Goal: Task Accomplishment & Management: Complete application form

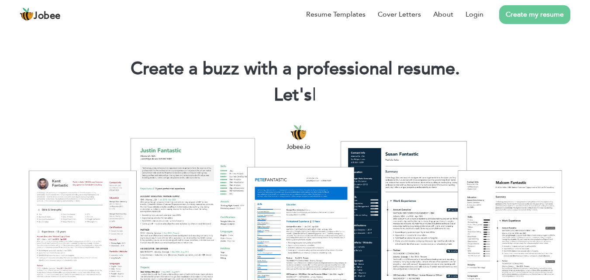
click at [521, 15] on link "Create my resume" at bounding box center [534, 14] width 71 height 19
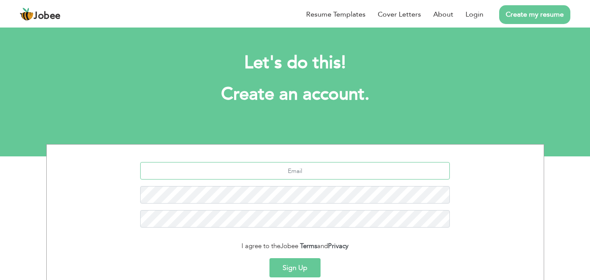
click at [355, 171] on input "text" at bounding box center [294, 170] width 309 height 17
type input "[EMAIL_ADDRESS][DOMAIN_NAME]"
click at [299, 266] on button "Sign Up" at bounding box center [294, 267] width 51 height 19
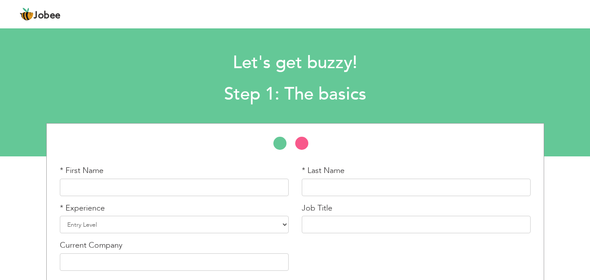
scroll to position [37, 0]
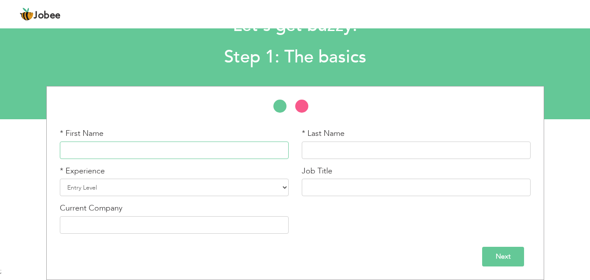
click at [193, 144] on input "text" at bounding box center [174, 149] width 229 height 17
type input "[PERSON_NAME]"
click at [323, 151] on input "text" at bounding box center [416, 149] width 229 height 17
type input "Fiaz"
click at [227, 187] on select "Entry Level Less than 1 Year 1 Year 2 Years 3 Years 4 Years 5 Years 6 Years 7 Y…" at bounding box center [174, 186] width 229 height 17
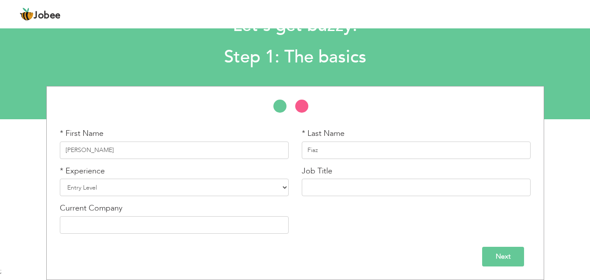
click at [371, 227] on div "* First Name Mohammad * Last Name Fiaz * Experience Entry Level Less than 1 Yea…" at bounding box center [294, 184] width 483 height 112
click at [243, 192] on select "Entry Level Less than 1 Year 1 Year 2 Years 3 Years 4 Years 5 Years 6 Years 7 Y…" at bounding box center [174, 186] width 229 height 17
select select "4"
click at [60, 178] on select "Entry Level Less than 1 Year 1 Year 2 Years 3 Years 4 Years 5 Years 6 Years 7 Y…" at bounding box center [174, 186] width 229 height 17
click at [160, 221] on input "text" at bounding box center [174, 224] width 229 height 17
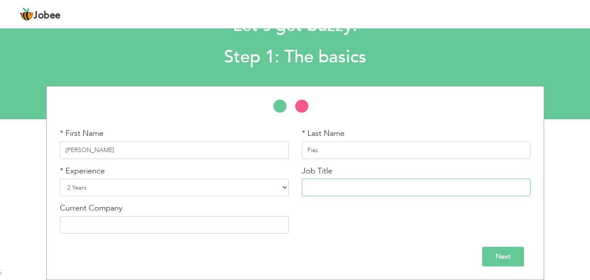
click at [377, 187] on input "text" at bounding box center [416, 186] width 229 height 17
click at [369, 190] on input "text" at bounding box center [416, 186] width 229 height 17
click at [369, 188] on input "Amazon Account Manaer" at bounding box center [416, 186] width 229 height 17
click at [390, 190] on input "Amazon Account Manager" at bounding box center [416, 186] width 229 height 17
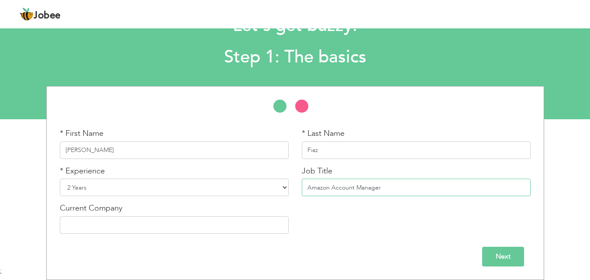
type input "Amazon Account Manager"
click at [247, 220] on input "text" at bounding box center [174, 224] width 229 height 17
type input "h"
type input "Hyper Future E commerce Limited"
click at [504, 261] on input "Next" at bounding box center [503, 257] width 42 height 20
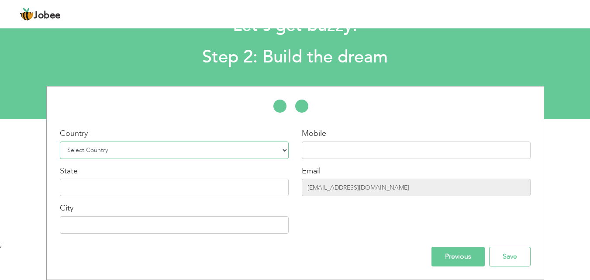
click at [195, 151] on select "Select Country Afghanistan Albania Algeria American Samoa Andorra Angola Anguil…" at bounding box center [174, 149] width 229 height 17
select select "166"
click at [195, 150] on select "Select Country Afghanistan Albania Algeria American Samoa Andorra Angola Anguil…" at bounding box center [174, 149] width 229 height 17
click at [335, 151] on input "text" at bounding box center [416, 149] width 229 height 17
type input ")"
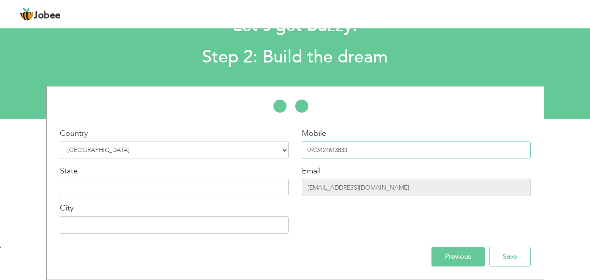
type input "0923424613833"
click at [247, 190] on input "text" at bounding box center [174, 186] width 229 height 17
click at [236, 220] on input "text" at bounding box center [174, 224] width 229 height 17
type input "[GEOGRAPHIC_DATA]"
click at [499, 255] on input "Save" at bounding box center [509, 257] width 41 height 20
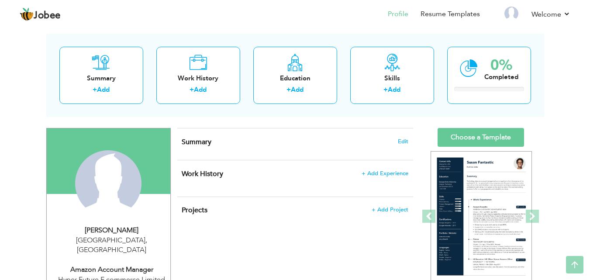
scroll to position [36, 0]
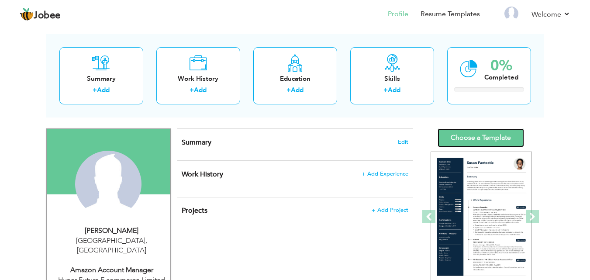
click at [490, 138] on link "Choose a Template" at bounding box center [480, 137] width 86 height 19
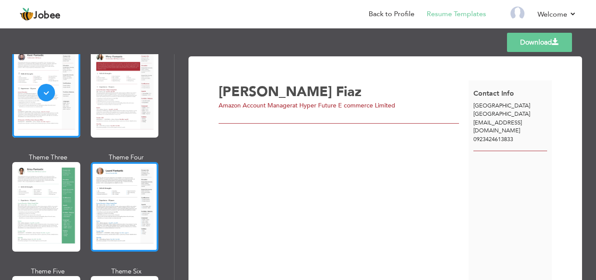
scroll to position [73, 0]
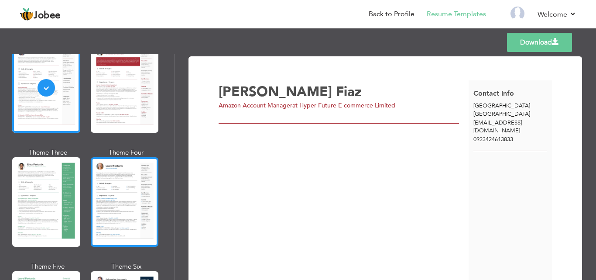
click at [137, 217] on div at bounding box center [125, 201] width 68 height 89
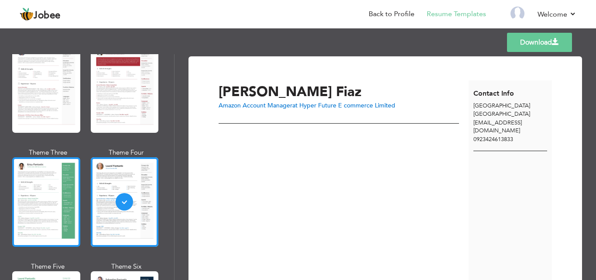
click at [51, 210] on div at bounding box center [46, 201] width 68 height 89
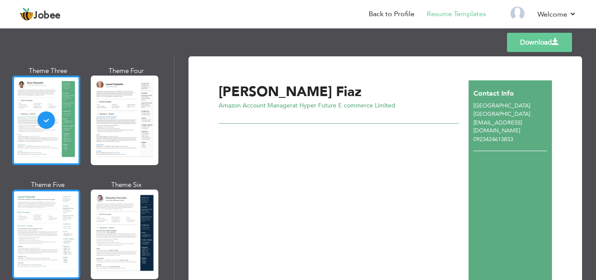
scroll to position [160, 0]
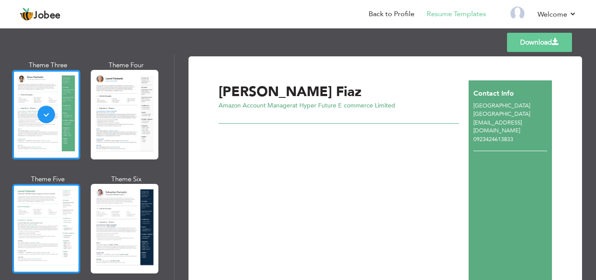
click at [53, 216] on div at bounding box center [46, 228] width 68 height 89
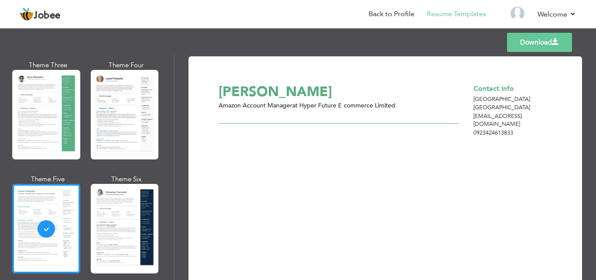
click at [278, 202] on div "Mohammad Fiaz Amazon Account Manager at Hyper Future E commerce Limited" at bounding box center [344, 185] width 250 height 210
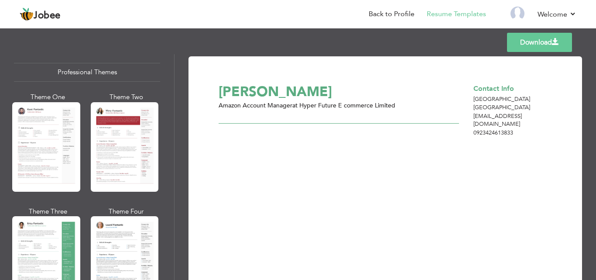
scroll to position [3, 0]
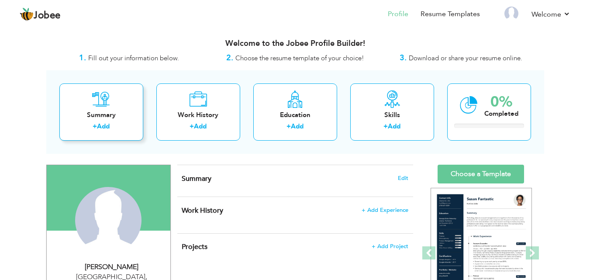
click at [111, 121] on div "Summary + Add" at bounding box center [101, 111] width 84 height 57
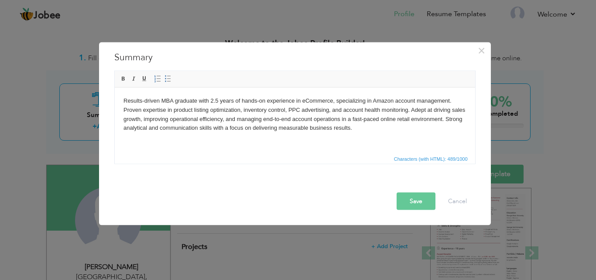
click at [411, 201] on button "Save" at bounding box center [416, 200] width 39 height 17
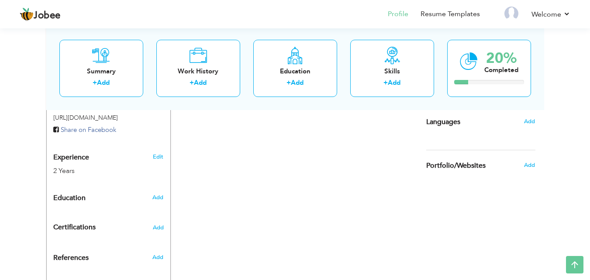
scroll to position [320, 0]
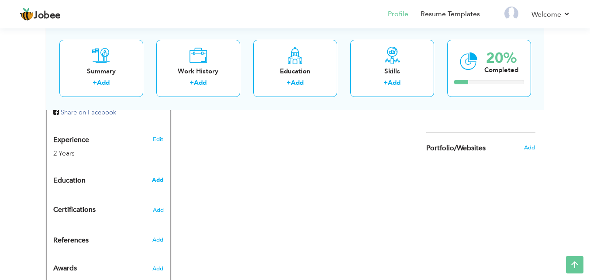
click at [158, 176] on span "Add" at bounding box center [157, 180] width 11 height 8
radio input "true"
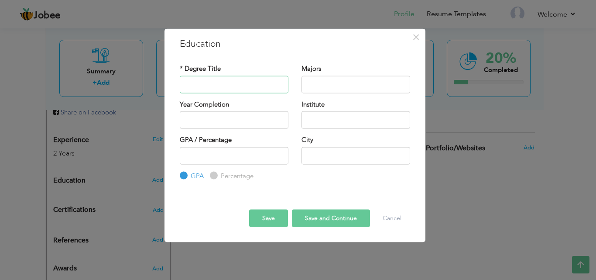
click at [246, 89] on input "text" at bounding box center [234, 83] width 109 height 17
type input "M"
type input "MBA"
click at [327, 84] on input "text" at bounding box center [356, 83] width 109 height 17
click at [349, 82] on input "FINANCE" at bounding box center [356, 83] width 109 height 17
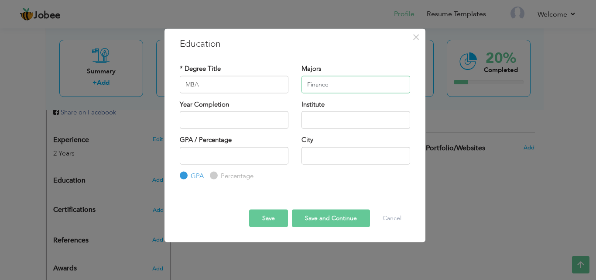
type input "Finance"
click at [223, 122] on input "2025" at bounding box center [234, 119] width 109 height 17
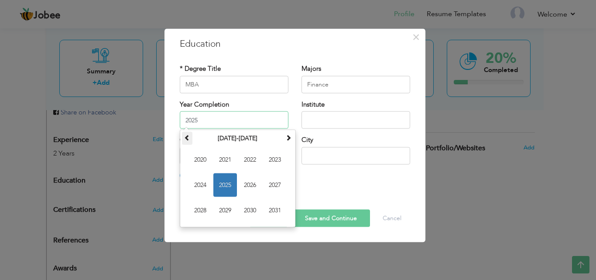
click at [186, 139] on span at bounding box center [187, 137] width 6 height 6
click at [204, 209] on span "2018" at bounding box center [201, 211] width 24 height 24
type input "2018"
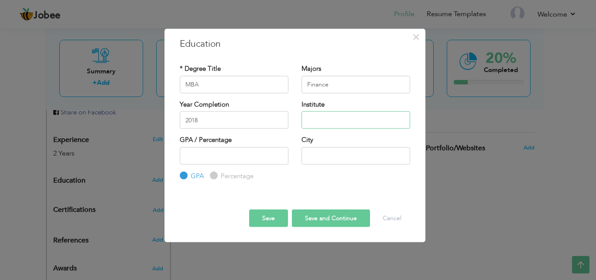
click at [335, 121] on input "text" at bounding box center [356, 119] width 109 height 17
type input "[GEOGRAPHIC_DATA][DEMOGRAPHIC_DATA]"
click at [219, 157] on input "number" at bounding box center [234, 155] width 109 height 17
type input "3.05"
click at [319, 156] on input "text" at bounding box center [356, 155] width 109 height 17
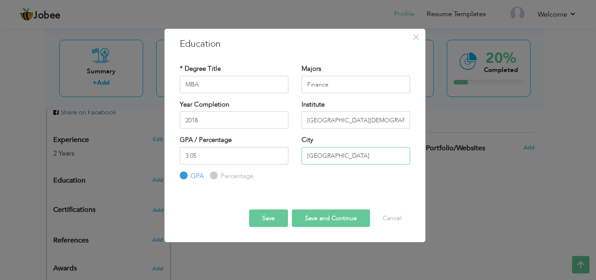
type input "[GEOGRAPHIC_DATA]"
click at [340, 217] on button "Save and Continue" at bounding box center [331, 217] width 78 height 17
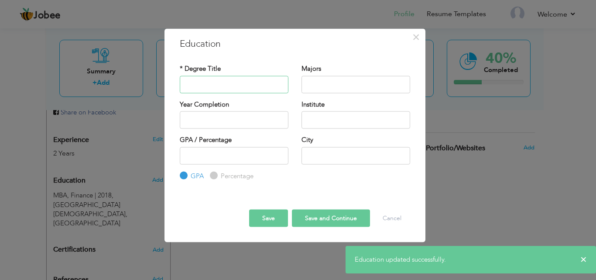
click at [234, 79] on input "text" at bounding box center [234, 83] width 109 height 17
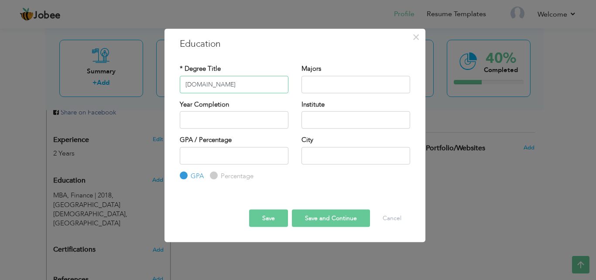
type input "B.Com"
click at [322, 87] on input "text" at bounding box center [356, 83] width 109 height 17
type input "Commerce"
click at [243, 120] on input "text" at bounding box center [234, 119] width 109 height 17
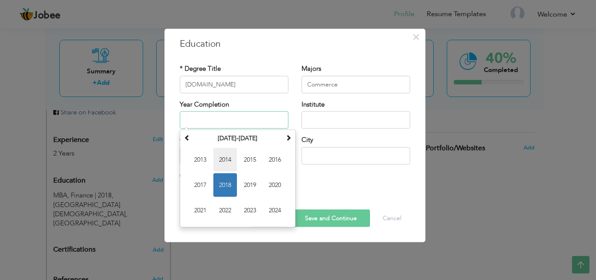
click at [231, 161] on span "2014" at bounding box center [225, 160] width 24 height 24
type input "2014"
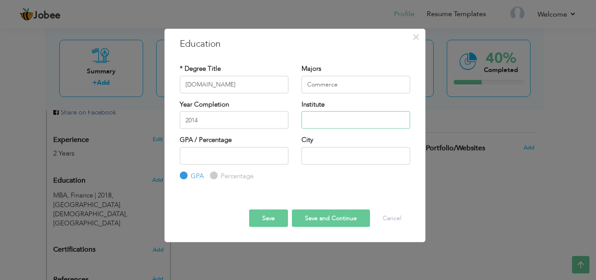
click at [336, 124] on input "text" at bounding box center [356, 119] width 109 height 17
type input "University Of the Punjab"
click at [245, 159] on input "number" at bounding box center [234, 155] width 109 height 17
type input "58"
click at [321, 155] on input "text" at bounding box center [356, 155] width 109 height 17
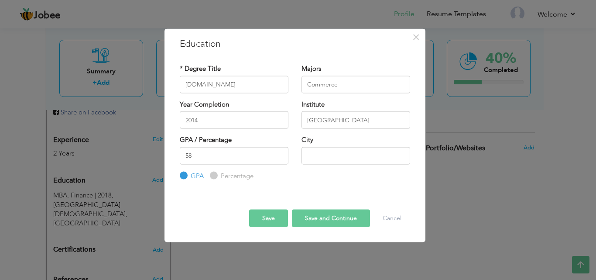
click at [211, 175] on input "Percentage" at bounding box center [213, 176] width 6 height 6
radio input "true"
click at [343, 149] on input "text" at bounding box center [356, 155] width 109 height 17
type input "Gujranwala"
click at [325, 213] on button "Save and Continue" at bounding box center [331, 217] width 78 height 17
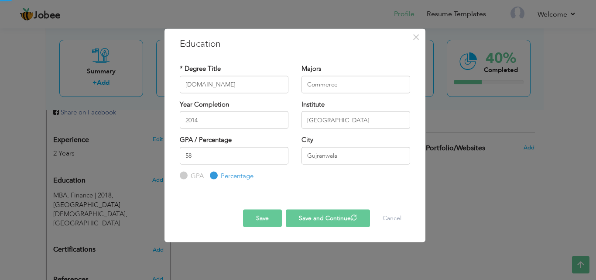
radio input "true"
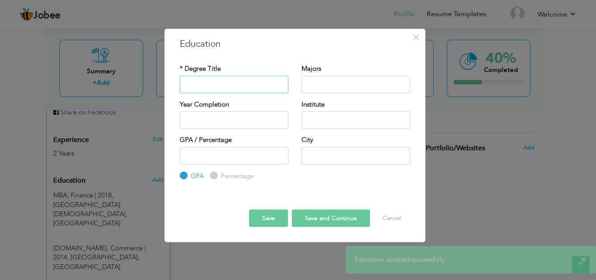
click at [213, 83] on input "text" at bounding box center [234, 83] width 109 height 17
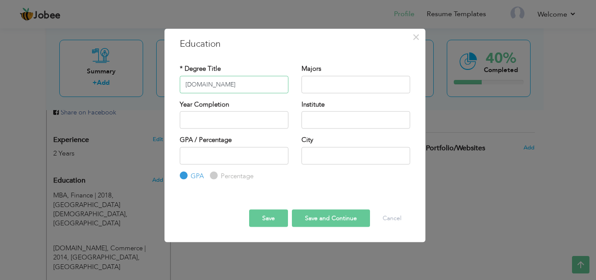
type input "I.Com"
click at [334, 81] on input "text" at bounding box center [356, 83] width 109 height 17
type input "Commerce"
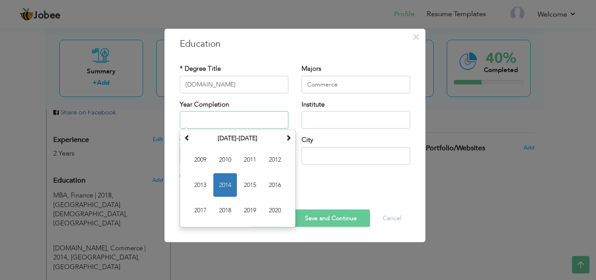
click at [240, 120] on input "text" at bounding box center [234, 119] width 109 height 17
click at [274, 159] on span "2012" at bounding box center [275, 160] width 24 height 24
type input "2012"
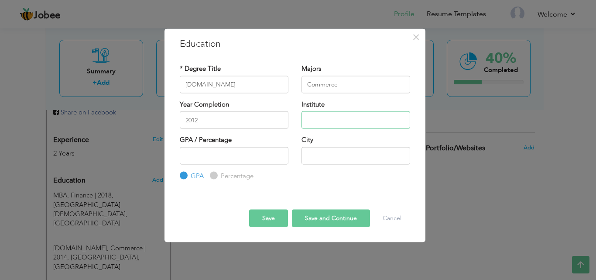
click at [323, 121] on input "text" at bounding box center [356, 119] width 109 height 17
type input "Superior Group Of Colleges"
click at [220, 158] on input "number" at bounding box center [234, 155] width 109 height 17
click at [219, 175] on label "Percentage" at bounding box center [236, 175] width 35 height 9
click at [216, 175] on input "Percentage" at bounding box center [213, 176] width 6 height 6
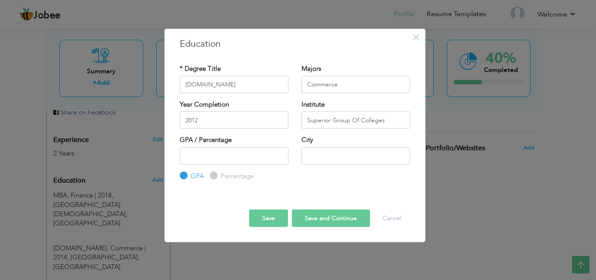
radio input "true"
click at [239, 156] on input "number" at bounding box center [234, 155] width 109 height 17
type input "74"
click at [364, 154] on input "text" at bounding box center [356, 155] width 109 height 17
type input "Gujranwala"
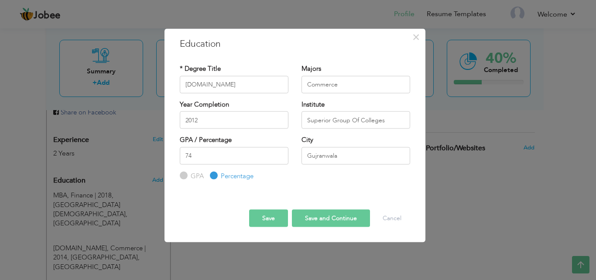
click at [353, 210] on button "Save and Continue" at bounding box center [331, 217] width 78 height 17
radio input "true"
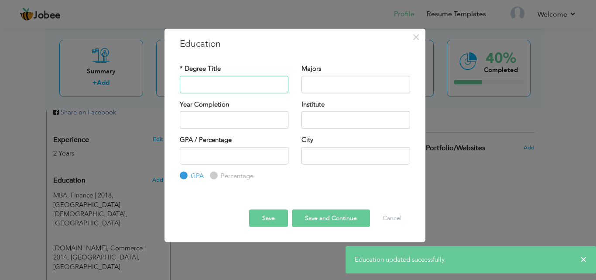
click at [209, 82] on input "text" at bounding box center [234, 83] width 109 height 17
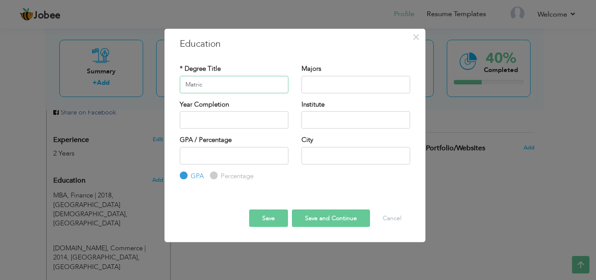
type input "Matric"
click at [327, 86] on input "text" at bounding box center [356, 83] width 109 height 17
type input "Science"
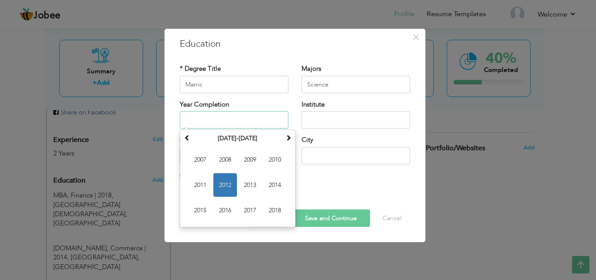
click at [257, 117] on input "text" at bounding box center [234, 119] width 109 height 17
click at [226, 154] on span "2008" at bounding box center [225, 160] width 24 height 24
type input "2008"
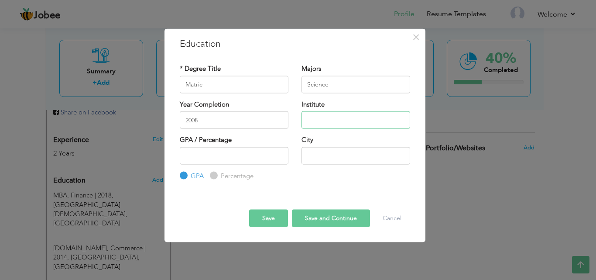
click at [329, 118] on input "text" at bounding box center [356, 119] width 109 height 17
type input "Board Of intermediate Gujranwala"
click at [219, 157] on input "number" at bounding box center [234, 155] width 109 height 17
click at [219, 173] on label "Percentage" at bounding box center [236, 175] width 35 height 9
click at [216, 173] on input "Percentage" at bounding box center [213, 176] width 6 height 6
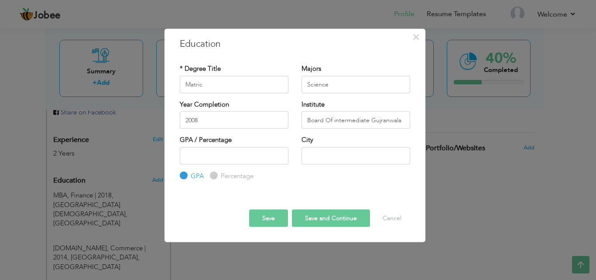
radio input "true"
click at [229, 155] on input "number" at bounding box center [234, 155] width 109 height 17
type input "75"
click at [356, 152] on input "text" at bounding box center [356, 155] width 109 height 17
type input "Gujranwala"
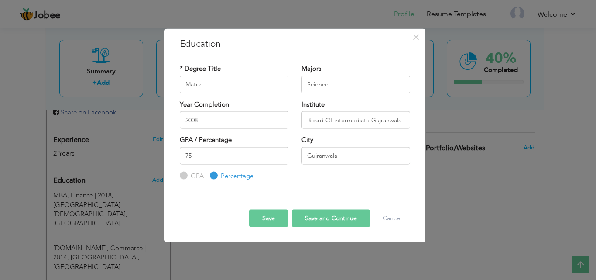
click at [352, 214] on button "Save and Continue" at bounding box center [331, 217] width 78 height 17
radio input "true"
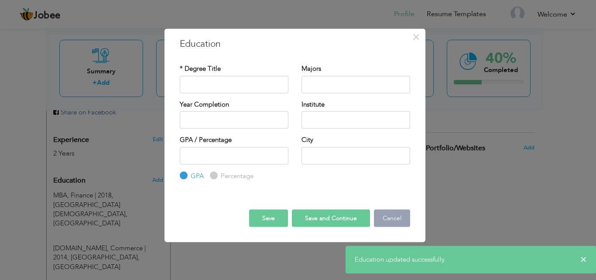
click at [389, 221] on button "Cancel" at bounding box center [392, 217] width 36 height 17
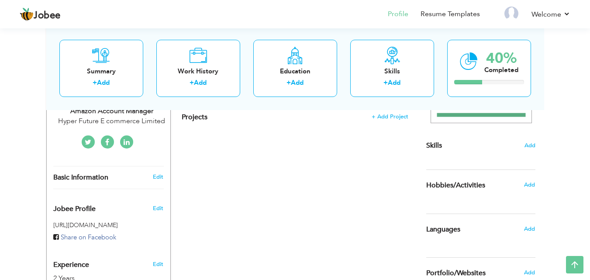
scroll to position [195, 0]
click at [530, 147] on span "Add" at bounding box center [529, 146] width 11 height 8
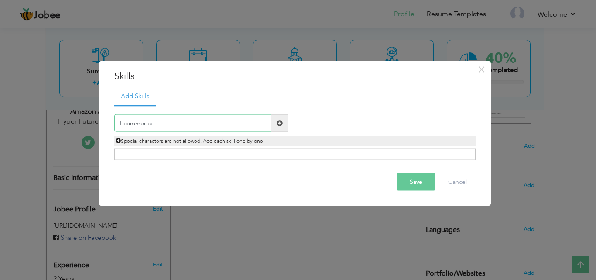
click at [125, 125] on input "Ecommerce" at bounding box center [192, 122] width 157 height 17
type input "E Commerce"
click at [278, 125] on span at bounding box center [280, 123] width 6 height 6
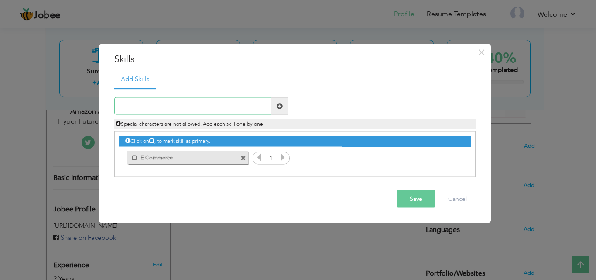
click at [206, 103] on input "text" at bounding box center [192, 105] width 157 height 17
type input "Analytical data Analysis"
click at [281, 105] on span at bounding box center [280, 106] width 6 height 6
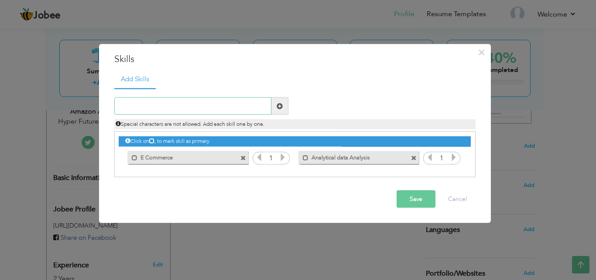
click at [213, 112] on input "text" at bounding box center [192, 105] width 157 height 17
type input "MS word"
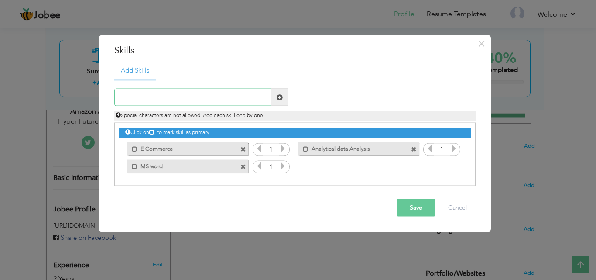
type input "E"
type input "MS Excel"
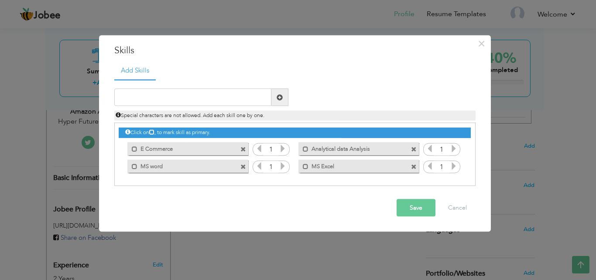
click at [411, 206] on button "Save" at bounding box center [416, 207] width 39 height 17
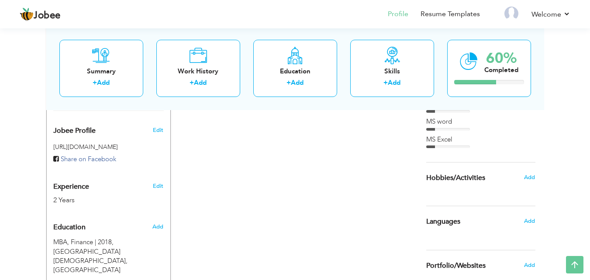
scroll to position [274, 0]
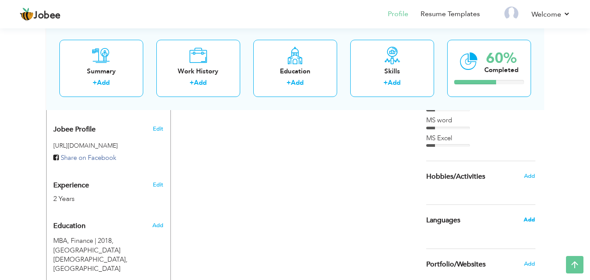
click at [533, 219] on span "Add" at bounding box center [528, 220] width 11 height 8
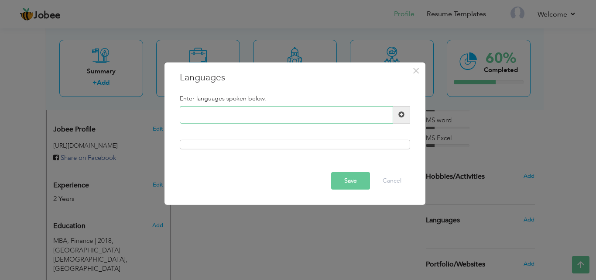
click at [278, 115] on input "text" at bounding box center [286, 114] width 213 height 17
type input "English"
click at [350, 189] on button "Save" at bounding box center [350, 180] width 39 height 17
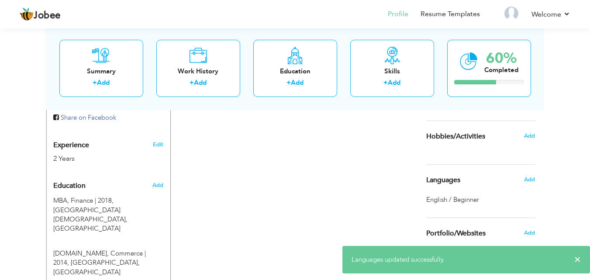
scroll to position [333, 0]
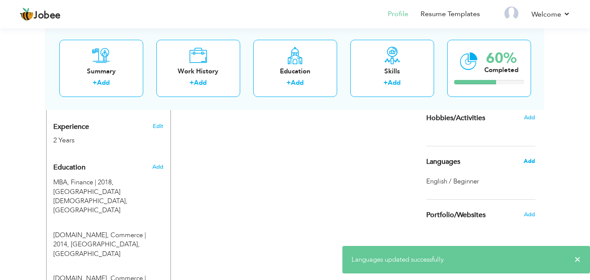
click at [530, 161] on span "Add" at bounding box center [528, 161] width 11 height 8
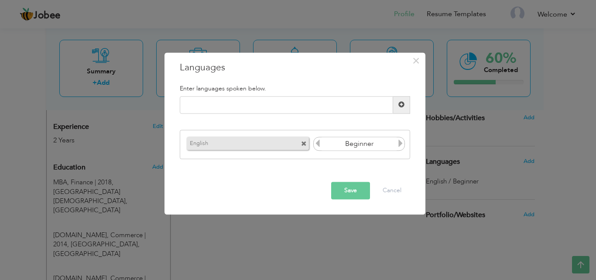
click at [401, 145] on icon at bounding box center [401, 144] width 8 height 8
click at [319, 146] on icon at bounding box center [318, 144] width 8 height 8
click at [353, 193] on button "Save" at bounding box center [350, 190] width 39 height 17
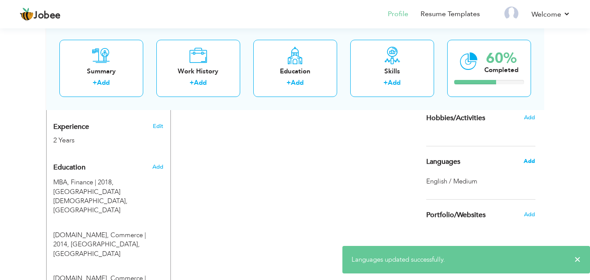
click at [528, 161] on span "Add" at bounding box center [528, 161] width 11 height 8
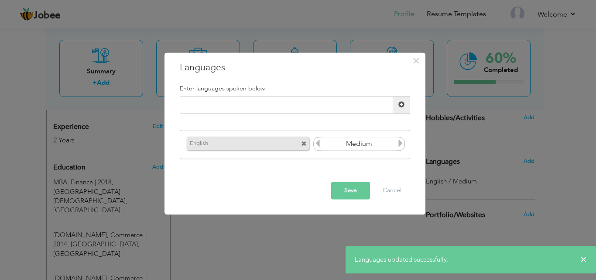
click at [399, 144] on icon at bounding box center [401, 144] width 8 height 8
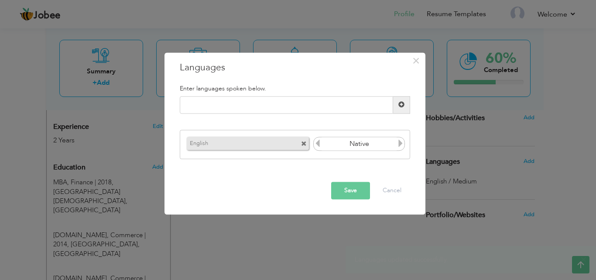
click at [360, 189] on button "Save" at bounding box center [350, 190] width 39 height 17
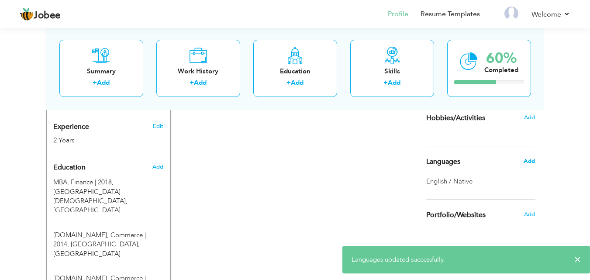
click at [529, 161] on span "Add" at bounding box center [528, 161] width 11 height 8
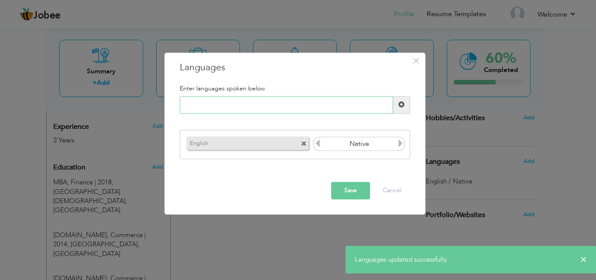
click at [284, 108] on input "text" at bounding box center [286, 104] width 213 height 17
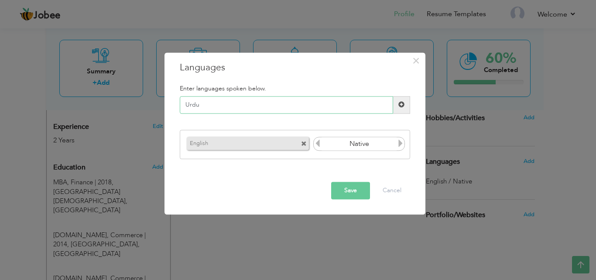
type input "Urdu"
click at [350, 188] on button "Save" at bounding box center [350, 190] width 39 height 17
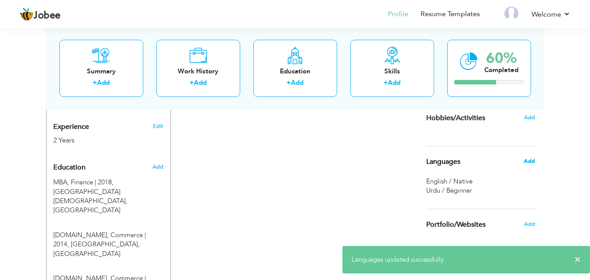
click at [528, 162] on span "Add" at bounding box center [528, 161] width 11 height 8
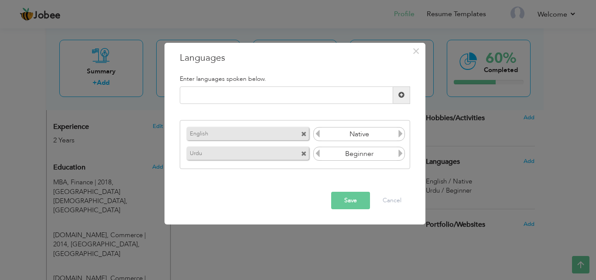
click at [398, 152] on icon at bounding box center [401, 153] width 8 height 8
click at [362, 199] on button "Save" at bounding box center [350, 200] width 39 height 17
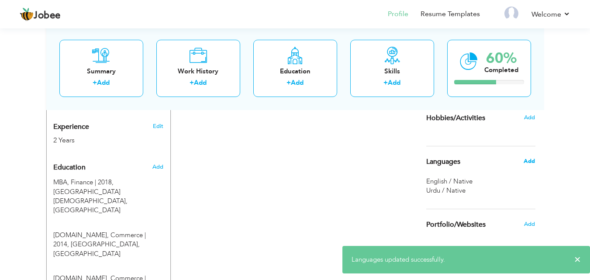
click at [529, 161] on span "Add" at bounding box center [528, 161] width 11 height 8
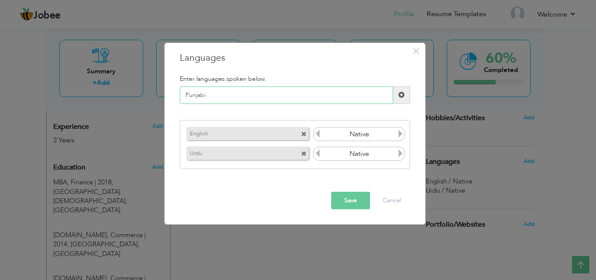
type input "Punjabi"
click at [361, 194] on button "Save" at bounding box center [350, 200] width 39 height 17
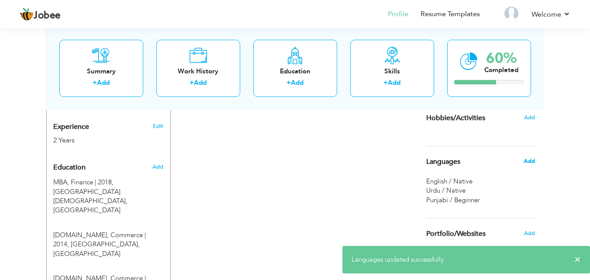
click at [528, 158] on span "Add" at bounding box center [528, 161] width 11 height 8
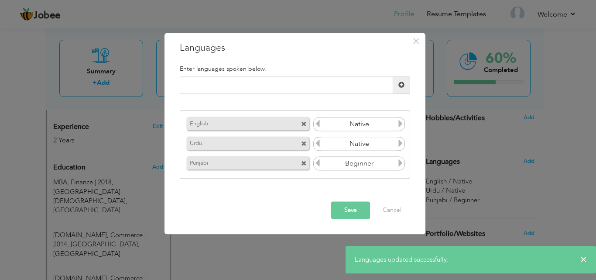
click at [401, 165] on icon at bounding box center [401, 163] width 8 height 8
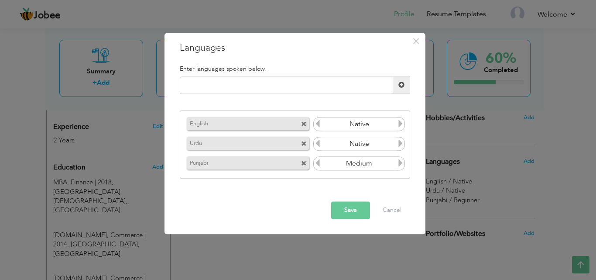
drag, startPoint x: 401, startPoint y: 164, endPoint x: 393, endPoint y: 175, distance: 14.7
click at [402, 165] on icon at bounding box center [401, 163] width 8 height 8
click at [362, 206] on button "Save" at bounding box center [350, 209] width 39 height 17
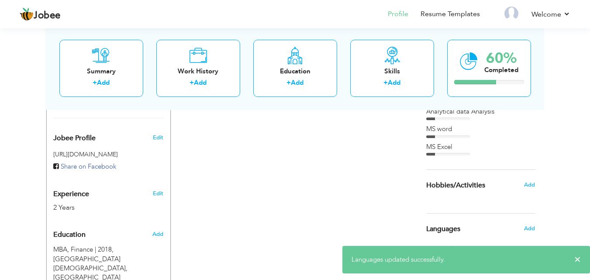
scroll to position [260, 0]
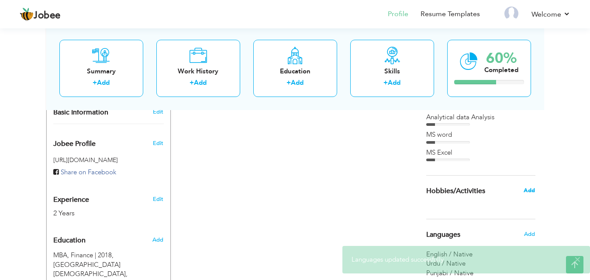
click at [529, 190] on span "Add" at bounding box center [528, 190] width 11 height 8
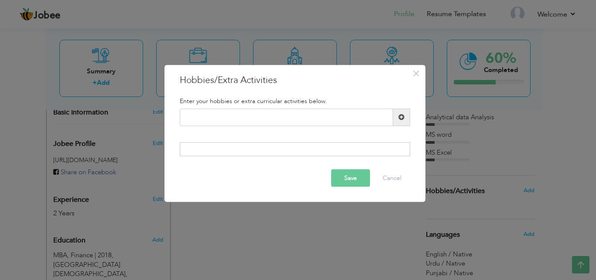
click at [400, 117] on span at bounding box center [401, 117] width 6 height 6
type input "L"
click at [322, 110] on input "text" at bounding box center [286, 116] width 213 height 17
paste input "Volunteering or Community"
type input "Volunteering or Community"
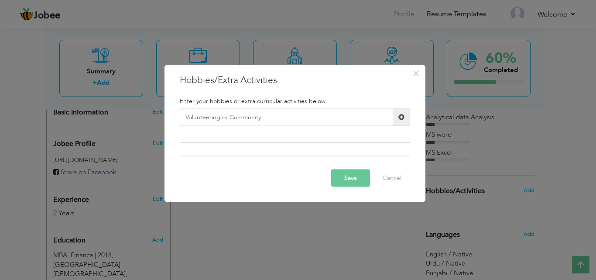
click at [351, 179] on button "Save" at bounding box center [350, 177] width 39 height 17
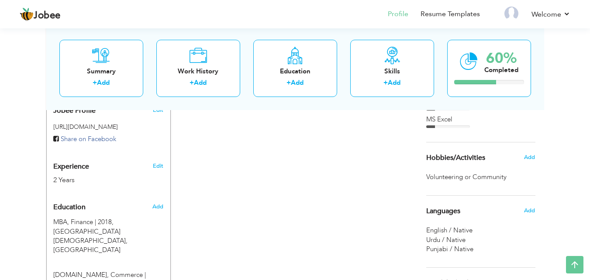
scroll to position [289, 0]
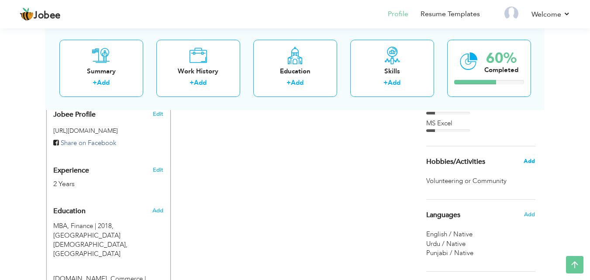
click at [526, 163] on span "Add" at bounding box center [528, 161] width 11 height 8
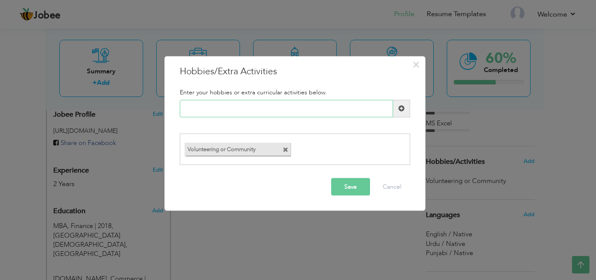
paste input "Mentoring or Coaching"
type input "Mentoring or Coaching"
click at [349, 189] on button "Save" at bounding box center [350, 186] width 39 height 17
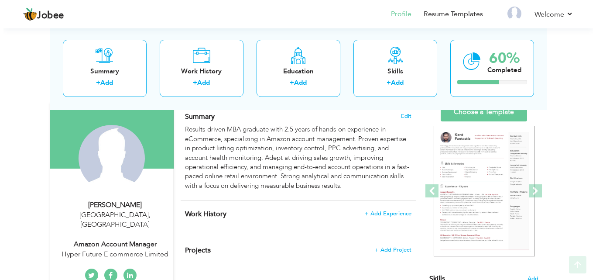
scroll to position [64, 0]
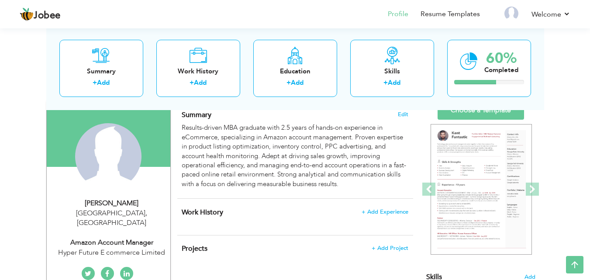
click at [391, 208] on span "+ Add Experience" at bounding box center [384, 211] width 47 height 7
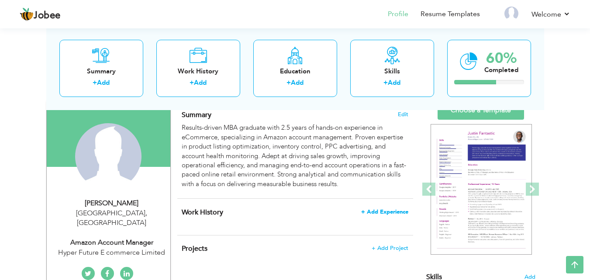
click at [392, 210] on span "+ Add Experience" at bounding box center [384, 212] width 47 height 6
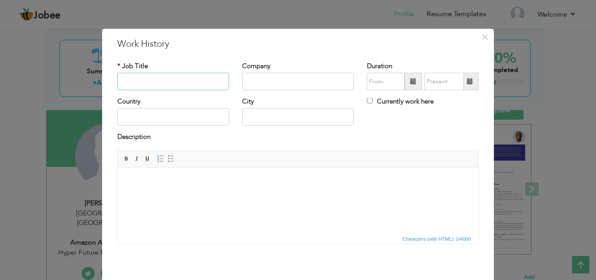
click at [156, 83] on input "text" at bounding box center [173, 81] width 112 height 17
type input "Amazon Sales Specialist"
click at [285, 81] on input "text" at bounding box center [298, 81] width 112 height 17
type input "Hyper Future"
click at [165, 122] on input "text" at bounding box center [173, 116] width 112 height 17
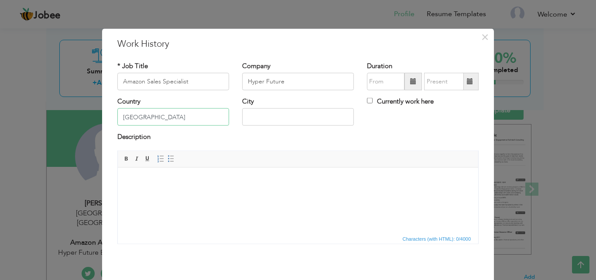
type input "Pakistan"
click at [253, 120] on input "text" at bounding box center [298, 116] width 112 height 17
type input "Islamabad"
click at [278, 194] on html at bounding box center [298, 180] width 360 height 27
click at [226, 190] on html at bounding box center [298, 180] width 360 height 27
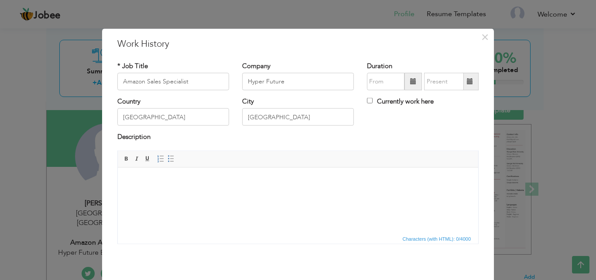
paste body
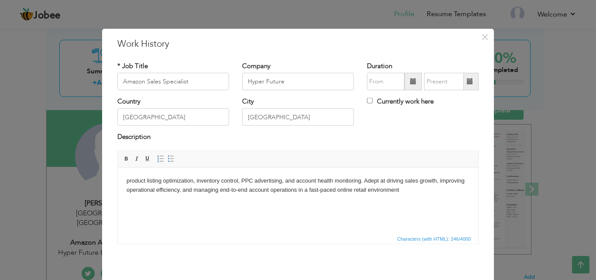
click at [130, 179] on body "product listing optimization, inventory control, PPC advertising, and account h…" at bounding box center [298, 185] width 343 height 18
click at [198, 180] on body "Product listing optimization, inventory control, PPC advertising, and account h…" at bounding box center [298, 185] width 343 height 18
click at [258, 180] on body "Product listing optimization, Inventory control, PPC advertising, and account h…" at bounding box center [298, 185] width 343 height 18
click at [300, 181] on body "Product listing optimization, Inventory control, PPC Advertising, and account h…" at bounding box center [298, 185] width 343 height 18
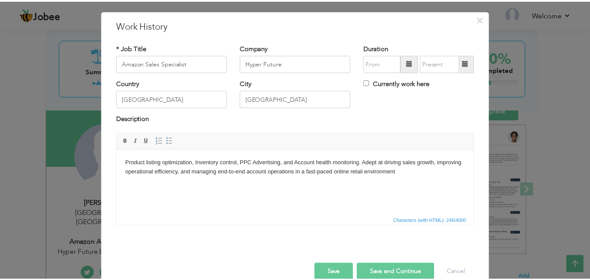
scroll to position [34, 0]
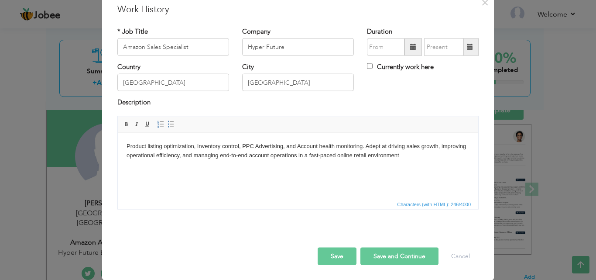
click at [407, 256] on button "Save and Continue" at bounding box center [399, 255] width 78 height 17
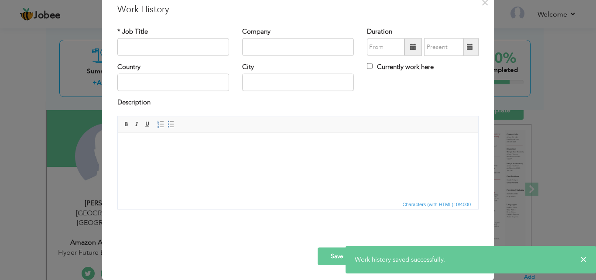
click at [336, 253] on button "Save" at bounding box center [337, 255] width 39 height 17
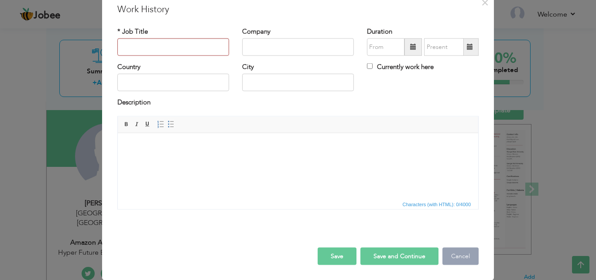
click at [466, 261] on button "Cancel" at bounding box center [460, 255] width 36 height 17
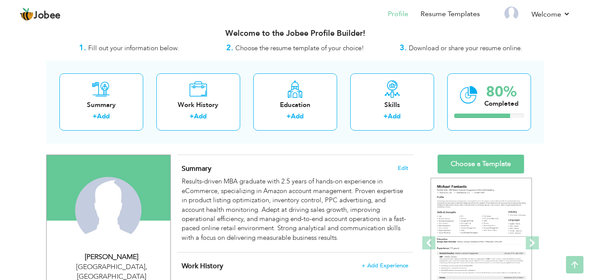
scroll to position [0, 0]
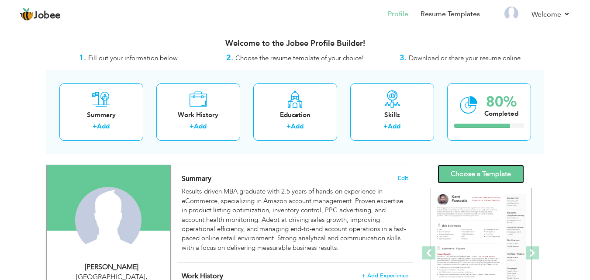
click at [491, 170] on link "Choose a Template" at bounding box center [480, 174] width 86 height 19
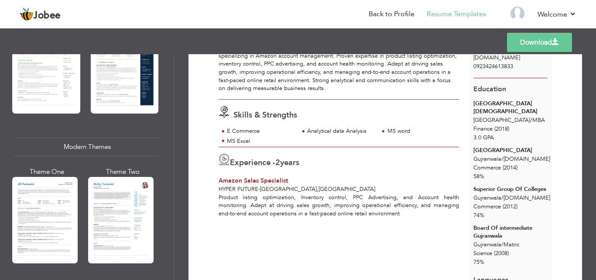
scroll to position [335, 0]
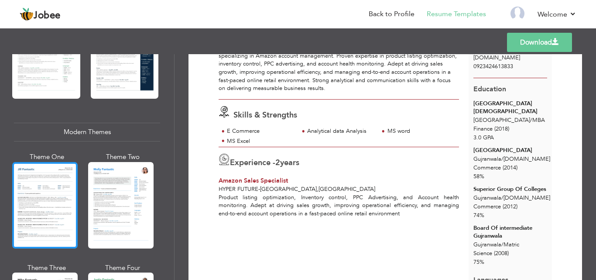
click at [47, 196] on div at bounding box center [44, 205] width 65 height 86
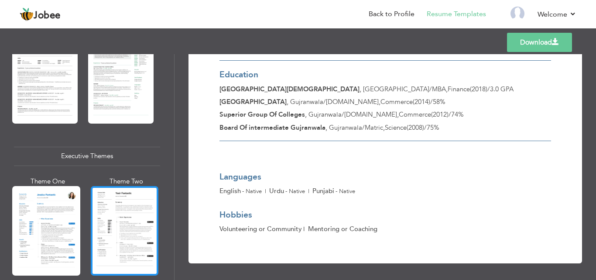
scroll to position [575, 0]
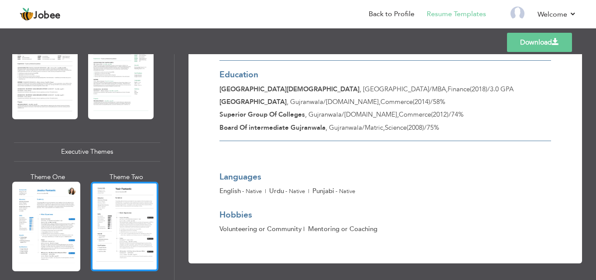
click at [124, 203] on div at bounding box center [125, 226] width 68 height 89
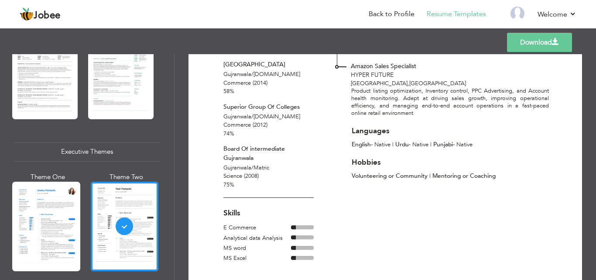
scroll to position [167, 0]
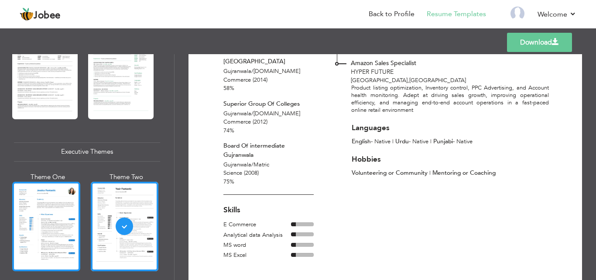
click at [34, 219] on div at bounding box center [46, 226] width 68 height 89
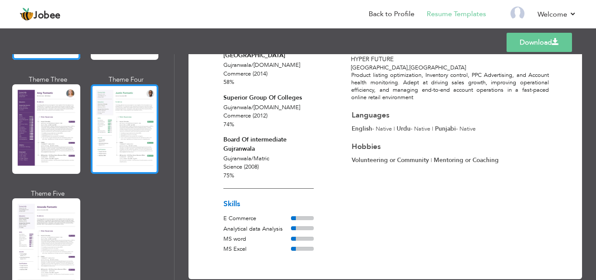
scroll to position [807, 0]
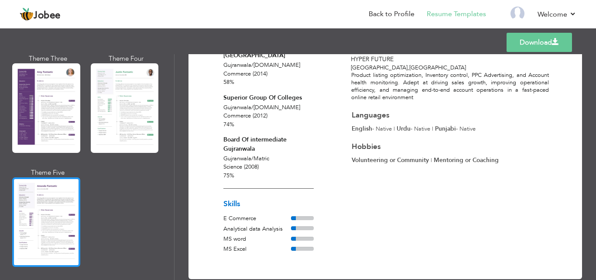
click at [54, 200] on div at bounding box center [46, 221] width 68 height 89
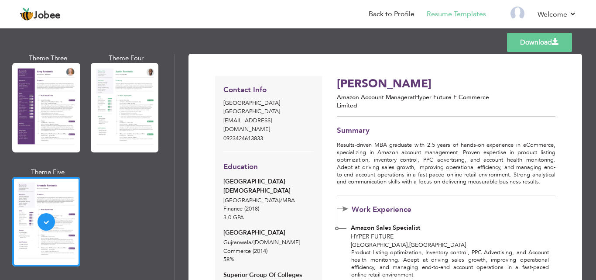
scroll to position [0, 0]
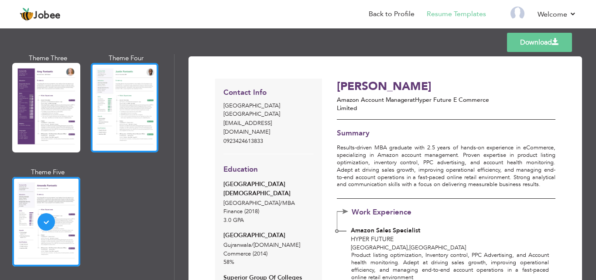
click at [117, 118] on div at bounding box center [125, 107] width 68 height 89
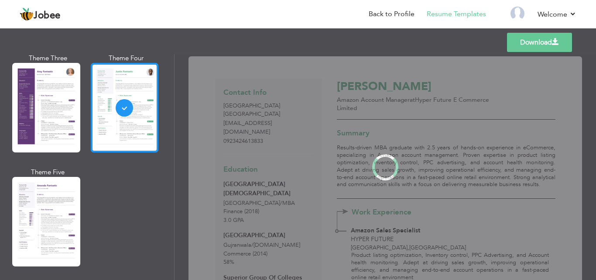
scroll to position [807, 0]
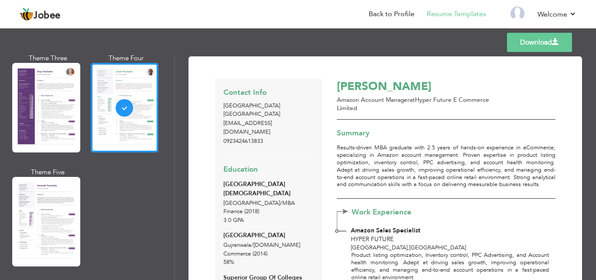
click at [533, 45] on link "Download" at bounding box center [539, 42] width 65 height 19
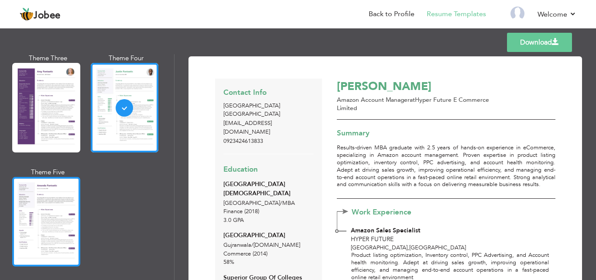
click at [46, 203] on div at bounding box center [46, 221] width 68 height 89
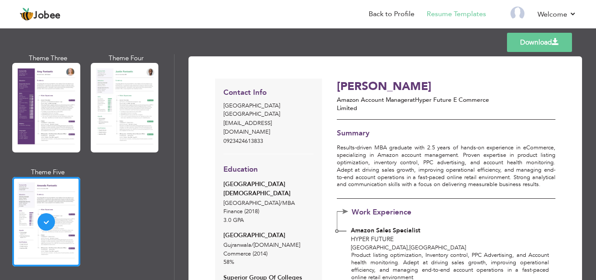
click at [535, 48] on link "Download" at bounding box center [539, 42] width 65 height 19
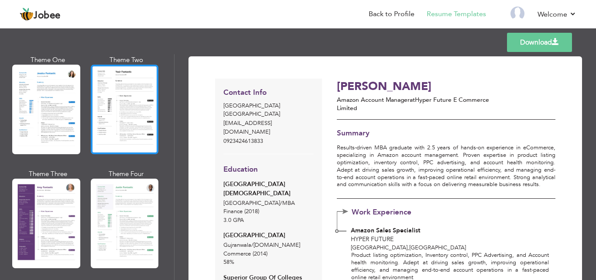
scroll to position [691, 0]
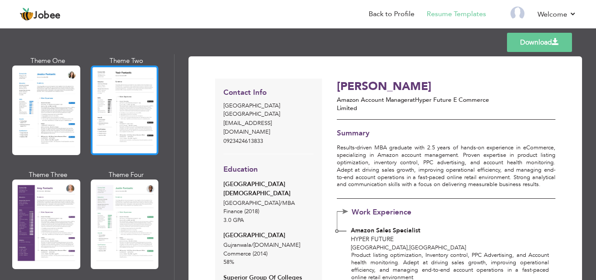
click at [136, 110] on div at bounding box center [125, 109] width 68 height 89
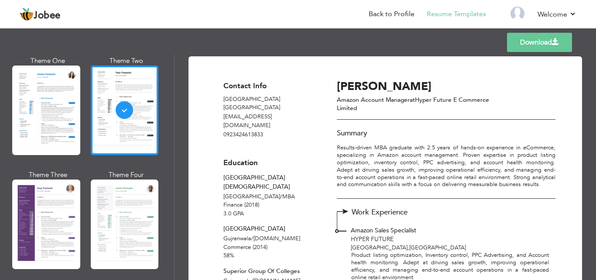
click at [530, 43] on link "Download" at bounding box center [539, 42] width 65 height 19
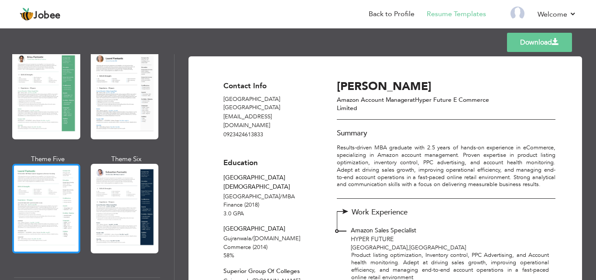
scroll to position [196, 0]
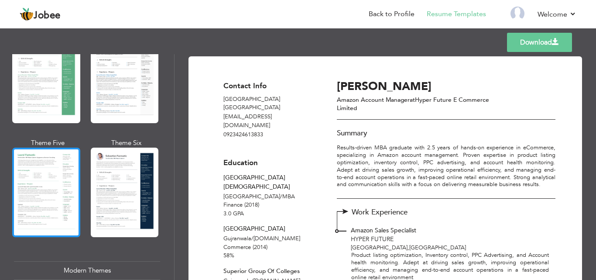
click at [54, 185] on div at bounding box center [46, 191] width 68 height 89
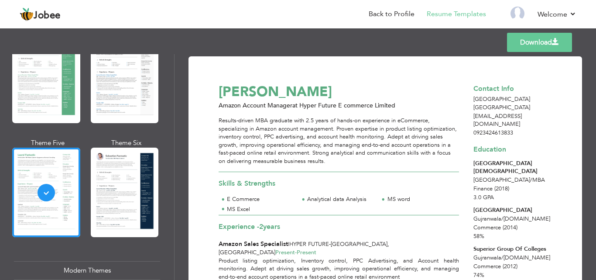
click at [535, 42] on link "Download" at bounding box center [539, 42] width 65 height 19
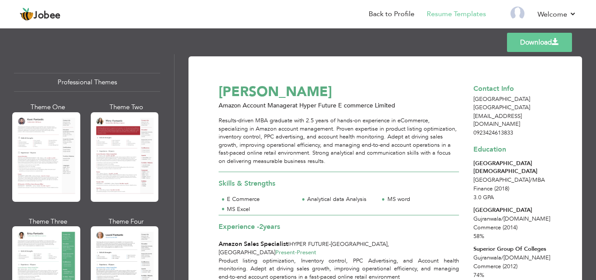
scroll to position [0, 0]
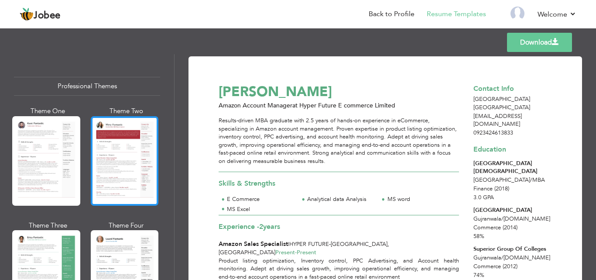
click at [140, 165] on div at bounding box center [125, 160] width 68 height 89
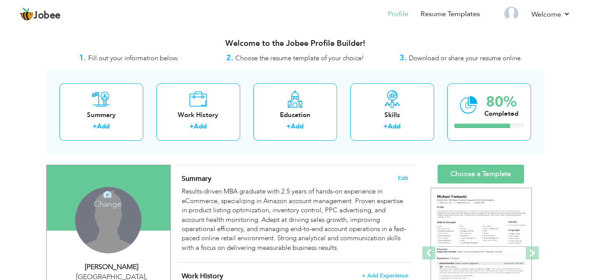
click at [112, 208] on h4 "Change" at bounding box center [107, 198] width 62 height 21
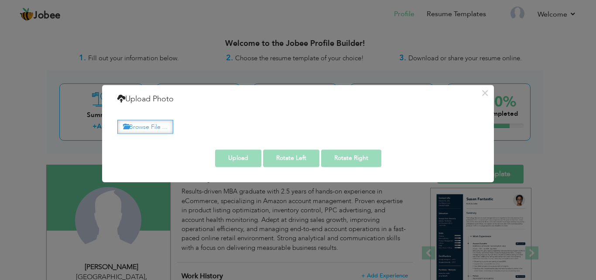
click at [160, 129] on label "Browse File ..." at bounding box center [145, 127] width 56 height 14
click at [0, 0] on input "Browse File ..." at bounding box center [0, 0] width 0 height 0
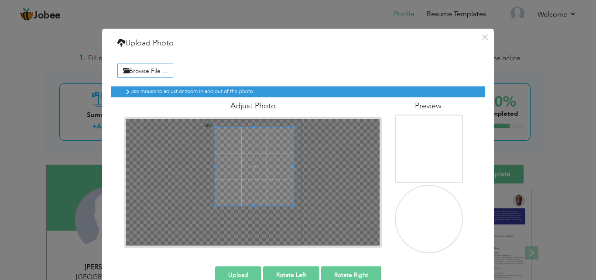
click at [251, 128] on span at bounding box center [254, 166] width 79 height 79
click at [303, 272] on button "Rotate Left" at bounding box center [291, 274] width 56 height 17
click at [302, 271] on button "Rotate Left" at bounding box center [291, 274] width 56 height 17
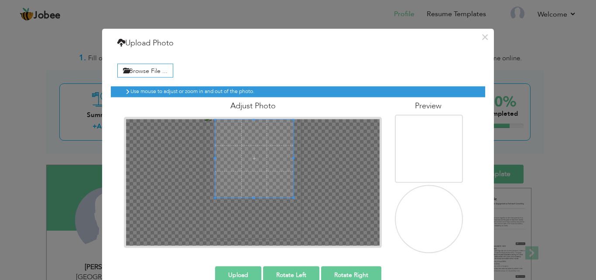
click at [262, 162] on span at bounding box center [254, 158] width 79 height 79
click at [246, 274] on button "Upload" at bounding box center [238, 274] width 46 height 17
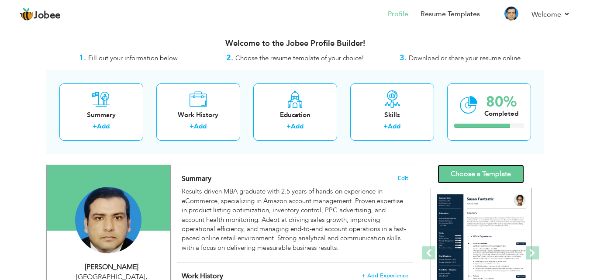
click at [487, 176] on link "Choose a Template" at bounding box center [480, 174] width 86 height 19
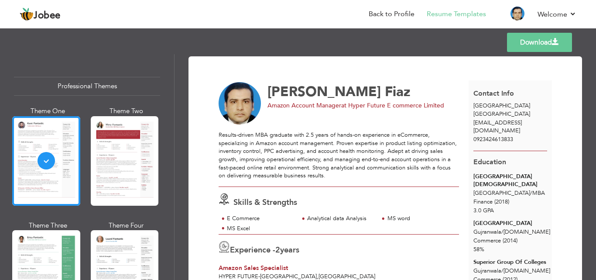
click at [131, 151] on div at bounding box center [125, 160] width 68 height 89
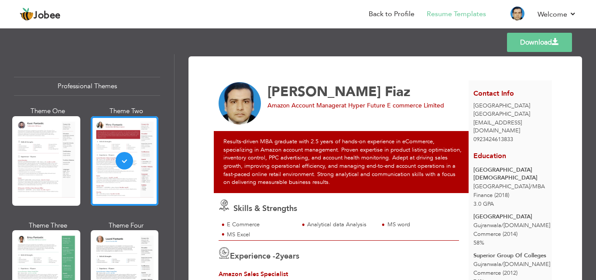
click at [530, 44] on link "Download" at bounding box center [539, 42] width 65 height 19
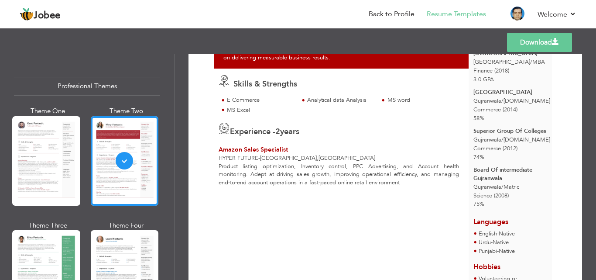
scroll to position [160, 0]
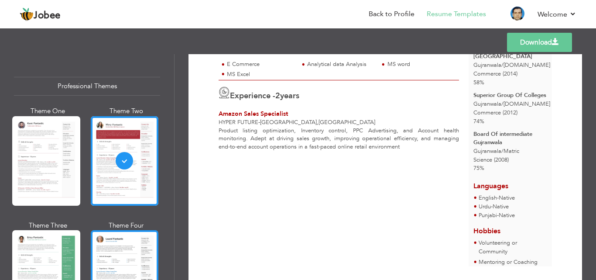
click at [131, 249] on div at bounding box center [125, 274] width 68 height 89
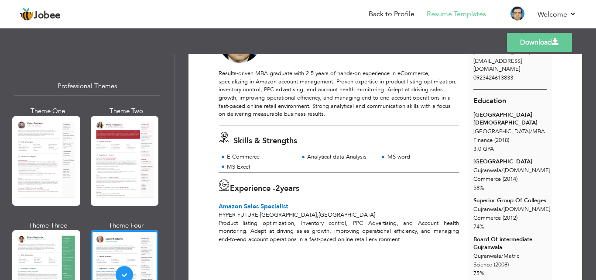
scroll to position [80, 0]
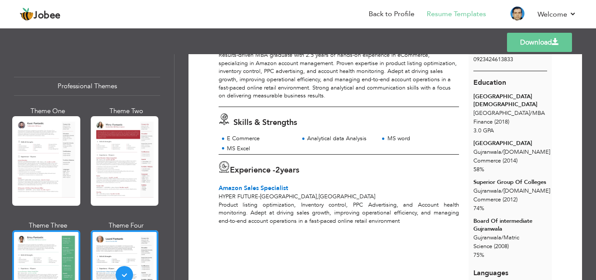
click at [52, 247] on div at bounding box center [46, 274] width 68 height 89
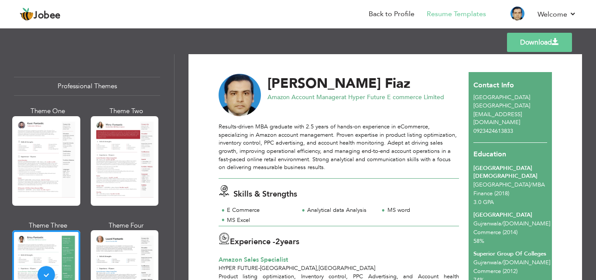
scroll to position [7, 0]
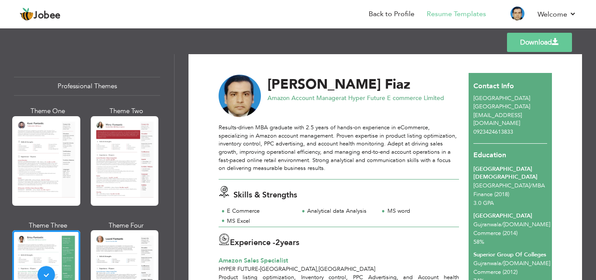
click at [538, 42] on link "Download" at bounding box center [539, 42] width 65 height 19
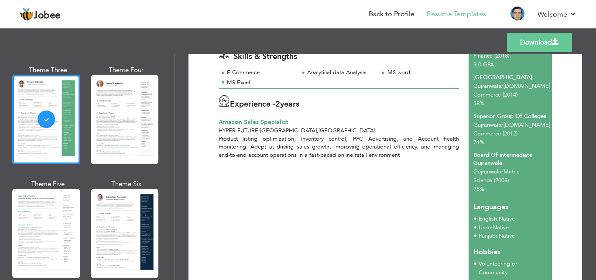
scroll to position [167, 0]
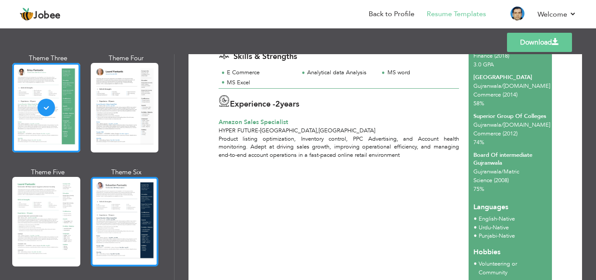
click at [132, 205] on div at bounding box center [125, 221] width 68 height 89
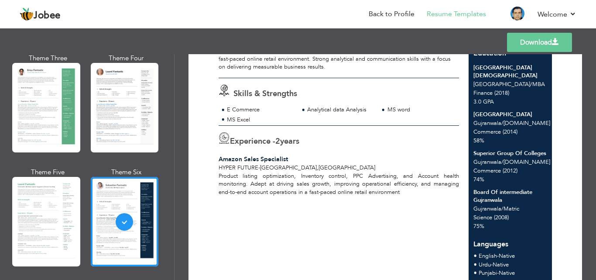
scroll to position [102, 0]
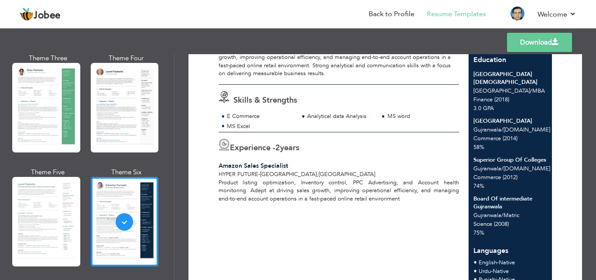
click at [533, 42] on link "Download" at bounding box center [539, 42] width 65 height 19
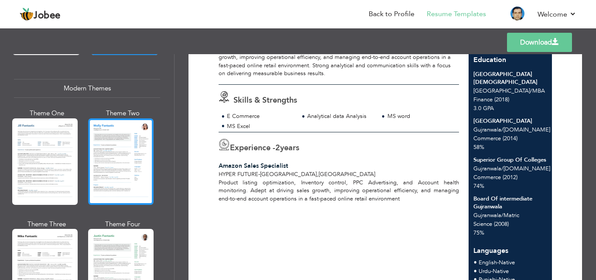
scroll to position [385, 0]
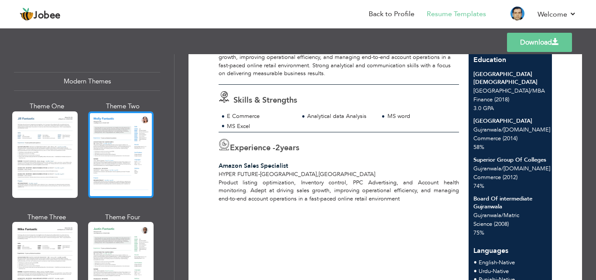
click at [141, 154] on div at bounding box center [120, 154] width 65 height 86
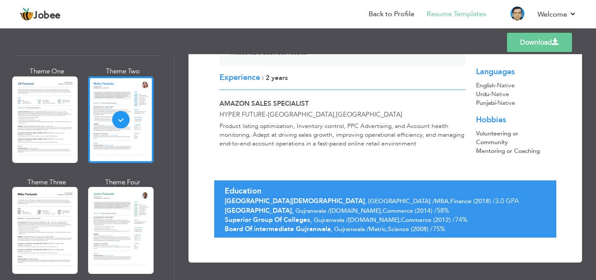
scroll to position [429, 0]
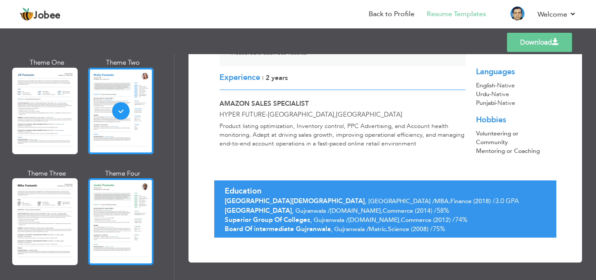
click at [139, 197] on div at bounding box center [120, 221] width 65 height 86
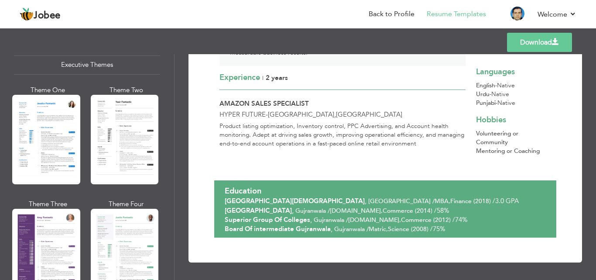
scroll to position [662, 0]
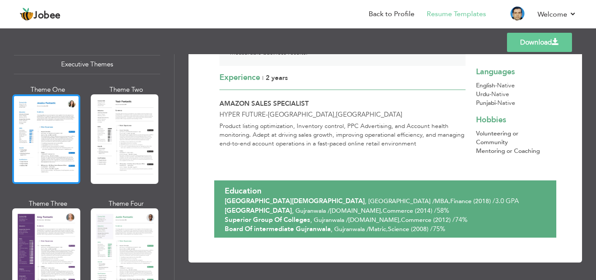
drag, startPoint x: 52, startPoint y: 144, endPoint x: 82, endPoint y: 168, distance: 39.1
click at [53, 148] on div at bounding box center [46, 138] width 68 height 89
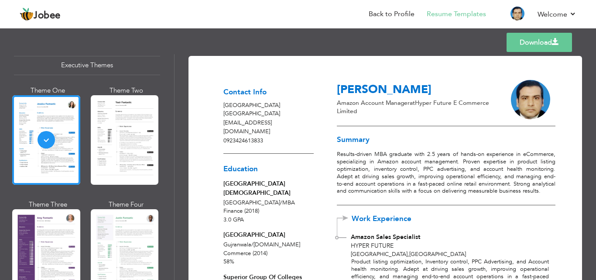
scroll to position [0, 0]
click at [536, 42] on link "Download" at bounding box center [539, 42] width 65 height 19
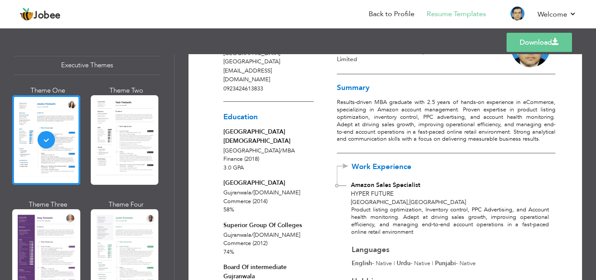
scroll to position [87, 0]
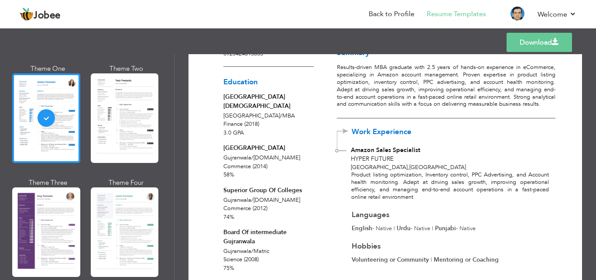
click at [48, 237] on div at bounding box center [46, 231] width 68 height 89
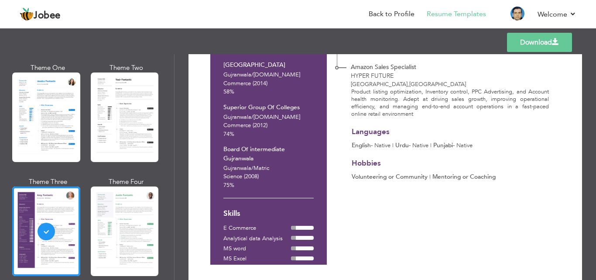
scroll to position [180, 0]
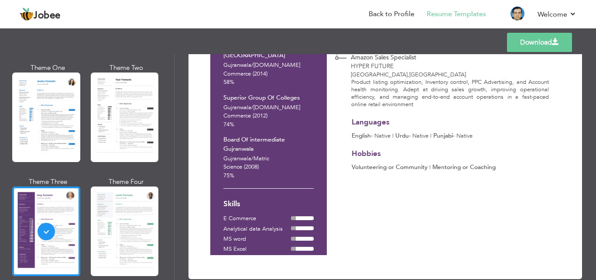
click at [544, 49] on link "Download" at bounding box center [539, 42] width 65 height 19
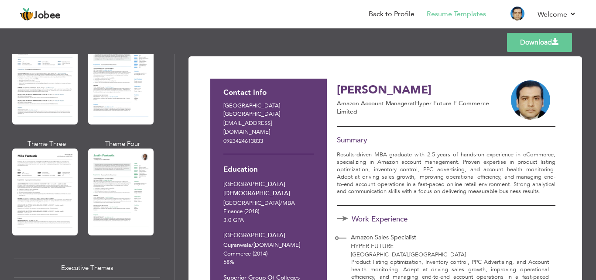
scroll to position [451, 0]
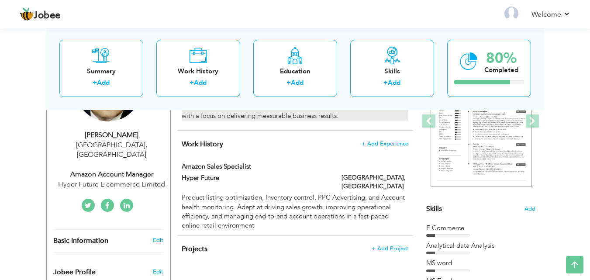
scroll to position [102, 0]
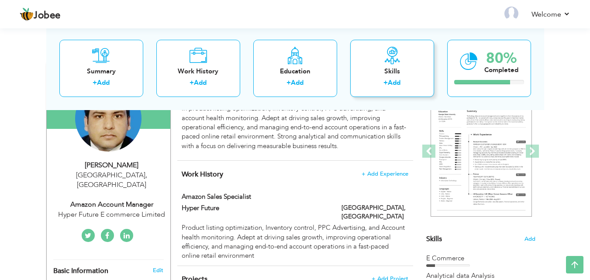
click at [393, 74] on div "Skills" at bounding box center [392, 70] width 70 height 9
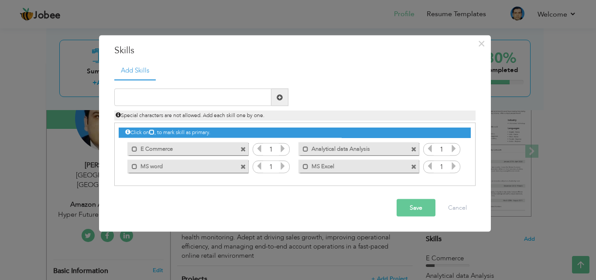
click at [282, 148] on icon at bounding box center [283, 148] width 8 height 8
click at [282, 151] on icon at bounding box center [283, 148] width 8 height 8
click at [453, 150] on icon at bounding box center [454, 148] width 8 height 8
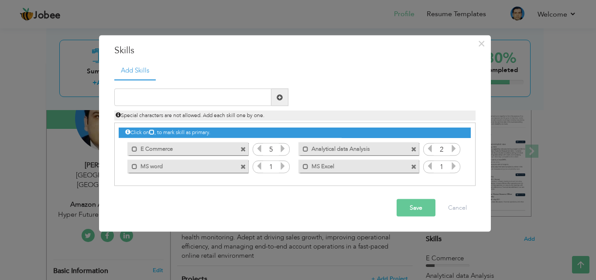
click at [453, 150] on icon at bounding box center [454, 148] width 8 height 8
click at [284, 166] on icon at bounding box center [283, 166] width 8 height 8
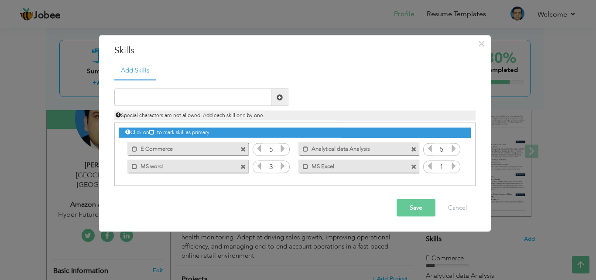
click at [284, 166] on icon at bounding box center [283, 166] width 8 height 8
click at [453, 166] on icon at bounding box center [454, 166] width 8 height 8
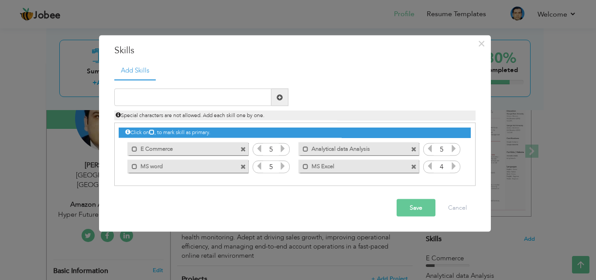
click at [453, 166] on icon at bounding box center [454, 166] width 8 height 8
click at [427, 210] on button "Save" at bounding box center [416, 207] width 39 height 17
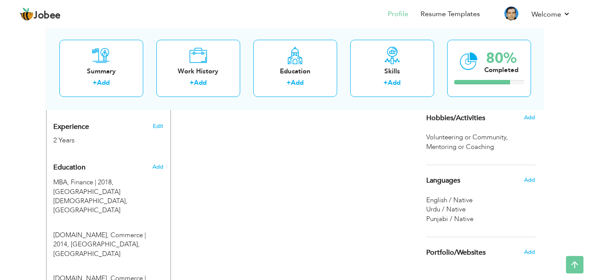
scroll to position [0, 0]
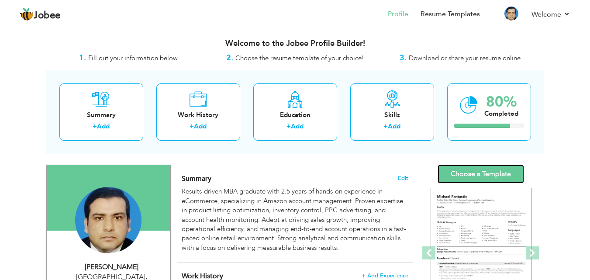
click at [498, 171] on link "Choose a Template" at bounding box center [480, 174] width 86 height 19
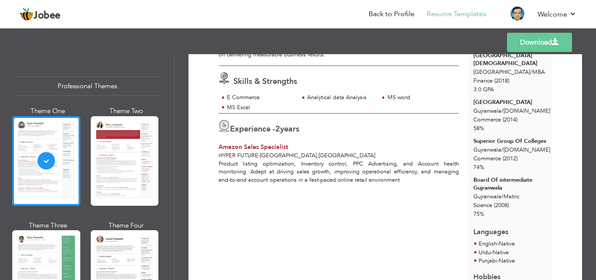
scroll to position [51, 0]
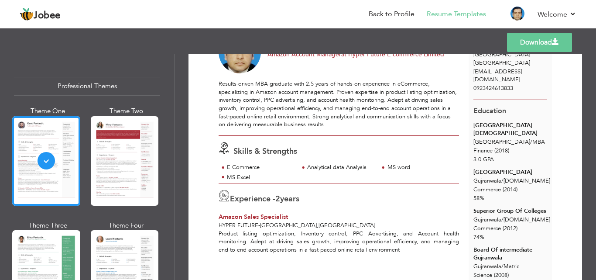
click at [534, 45] on link "Download" at bounding box center [539, 42] width 65 height 19
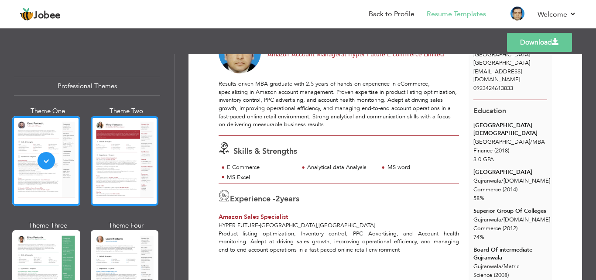
click at [141, 156] on div at bounding box center [125, 160] width 68 height 89
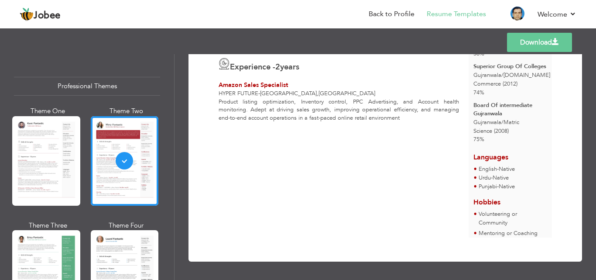
scroll to position [197, 0]
click at [534, 48] on link "Download" at bounding box center [539, 42] width 65 height 19
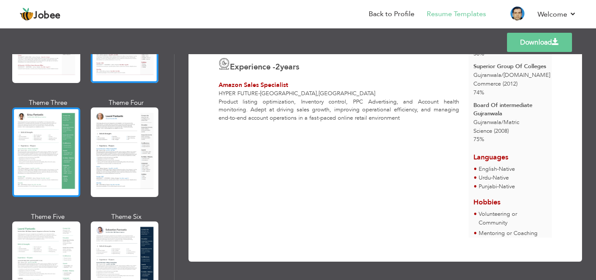
scroll to position [123, 0]
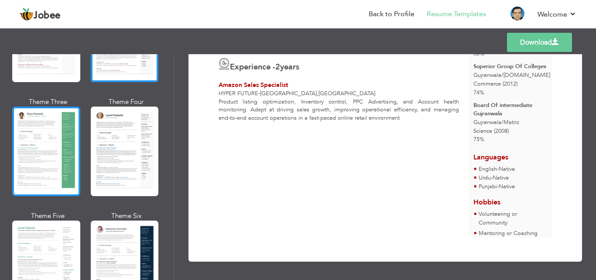
click at [39, 153] on div at bounding box center [46, 150] width 68 height 89
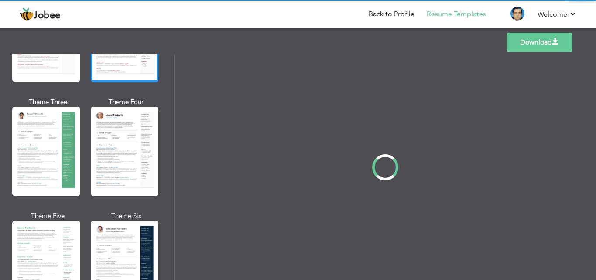
scroll to position [0, 0]
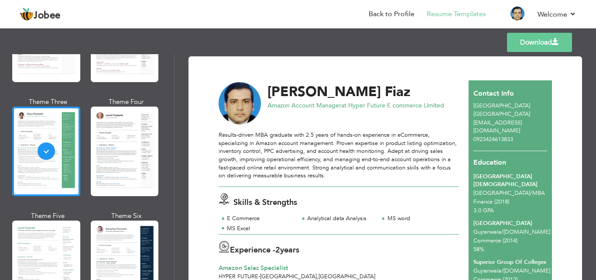
click at [535, 41] on link "Download" at bounding box center [539, 42] width 65 height 19
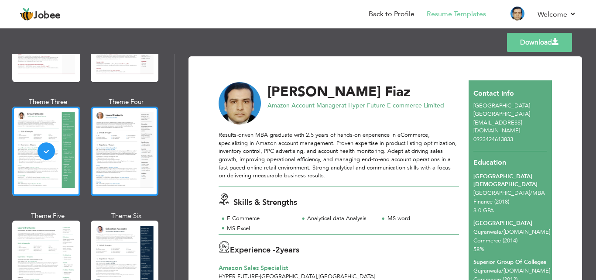
click at [128, 147] on div at bounding box center [125, 150] width 68 height 89
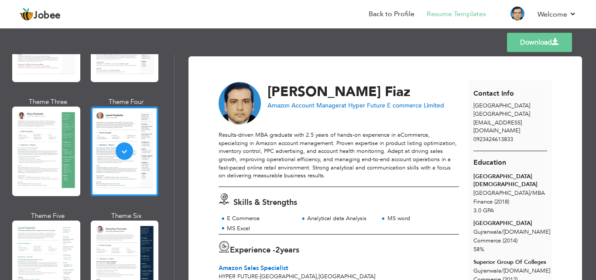
click at [534, 44] on link "Download" at bounding box center [539, 42] width 65 height 19
click at [58, 240] on div at bounding box center [46, 264] width 68 height 89
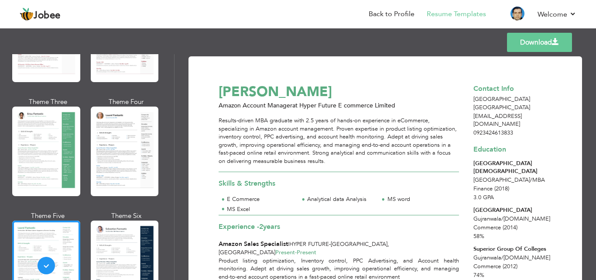
click at [531, 43] on link "Download" at bounding box center [539, 42] width 65 height 19
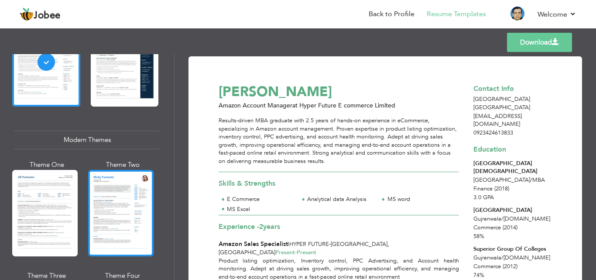
scroll to position [349, 0]
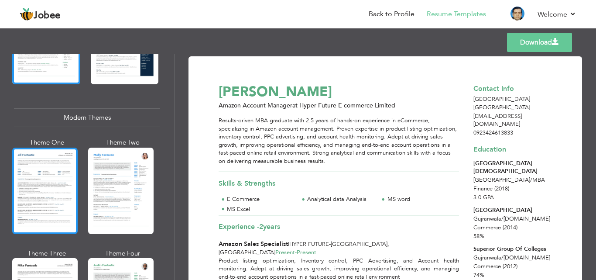
click at [61, 176] on div at bounding box center [44, 190] width 65 height 86
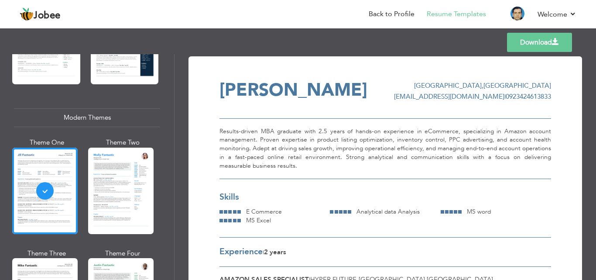
click at [370, 98] on div "[PERSON_NAME]" at bounding box center [306, 91] width 175 height 21
click at [521, 43] on link "Download" at bounding box center [539, 42] width 65 height 19
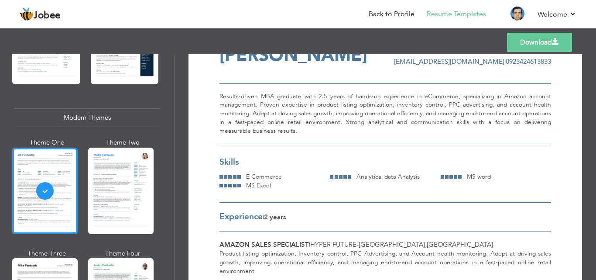
scroll to position [36, 0]
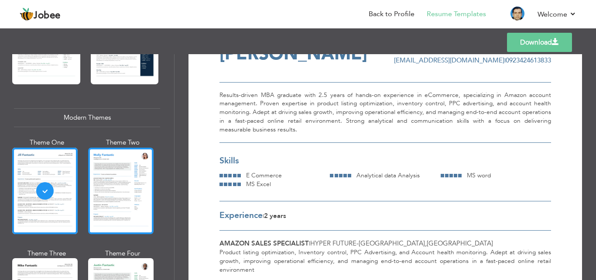
click at [130, 182] on div at bounding box center [120, 190] width 65 height 86
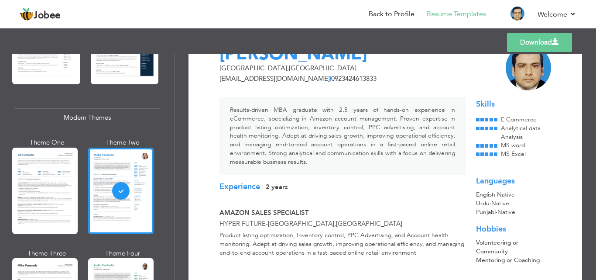
click at [529, 44] on link "Download" at bounding box center [539, 42] width 65 height 19
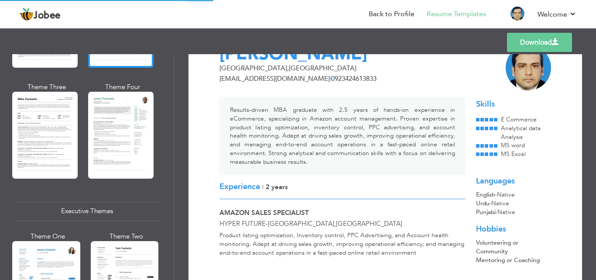
scroll to position [516, 0]
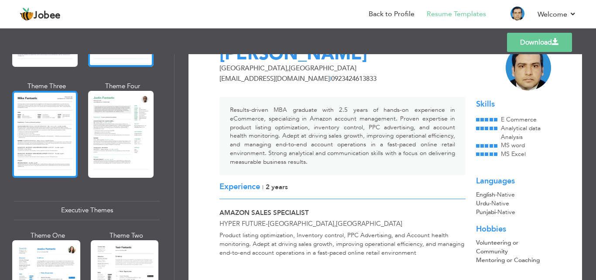
click at [56, 155] on div at bounding box center [44, 134] width 65 height 86
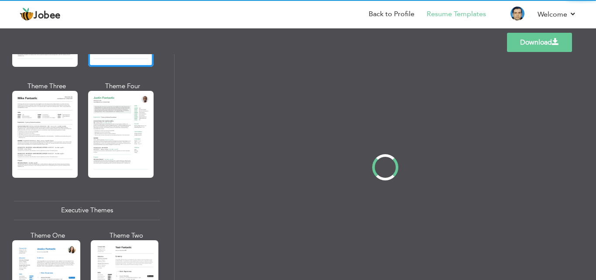
scroll to position [0, 0]
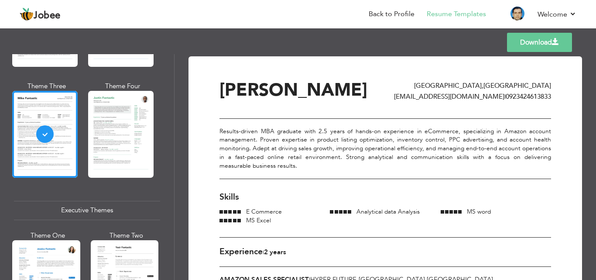
click at [524, 44] on link "Download" at bounding box center [539, 42] width 65 height 19
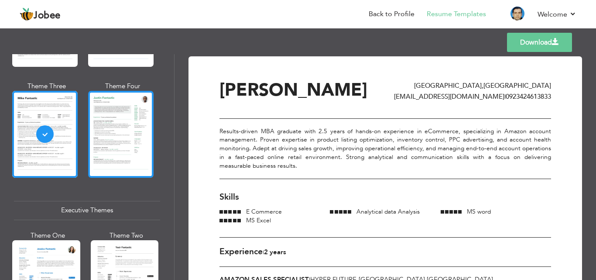
click at [129, 144] on div at bounding box center [120, 134] width 65 height 86
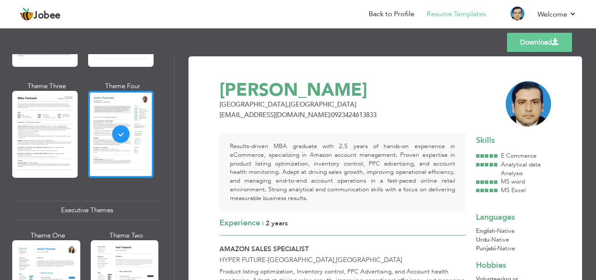
click at [529, 37] on link "Download" at bounding box center [539, 42] width 65 height 19
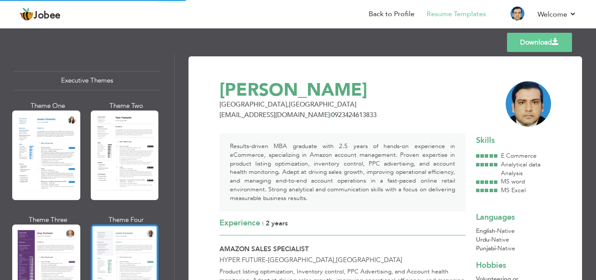
scroll to position [647, 0]
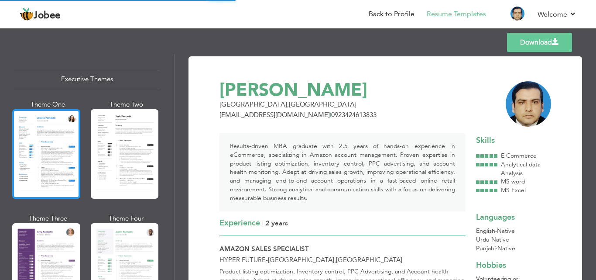
click at [48, 165] on div at bounding box center [46, 153] width 68 height 89
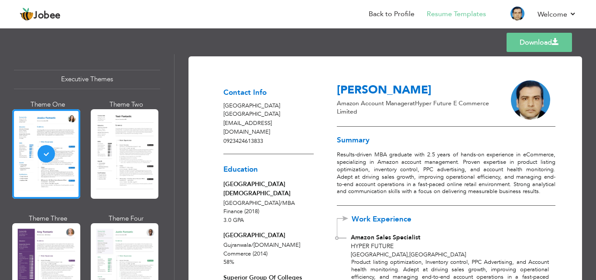
click at [532, 48] on link "Download" at bounding box center [539, 42] width 65 height 19
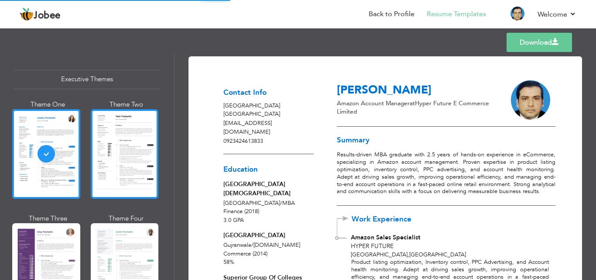
click at [140, 167] on div at bounding box center [125, 153] width 68 height 89
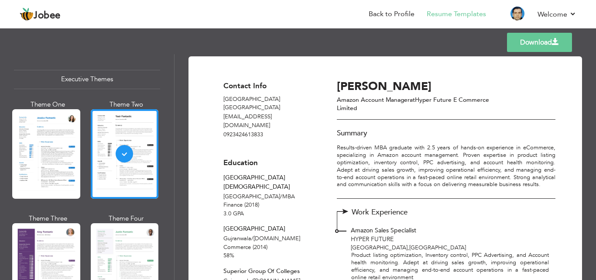
click at [534, 44] on link "Download" at bounding box center [539, 42] width 65 height 19
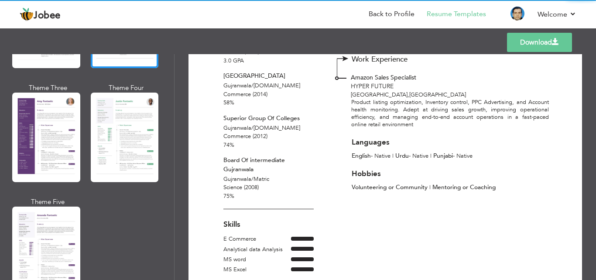
scroll to position [785, 0]
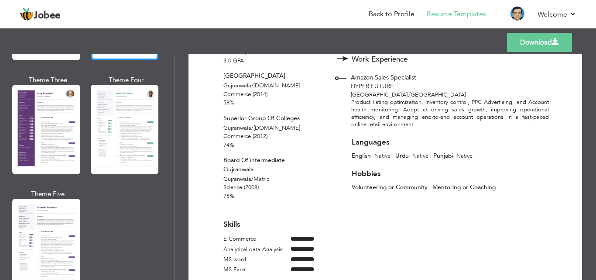
click at [49, 215] on div at bounding box center [46, 243] width 68 height 89
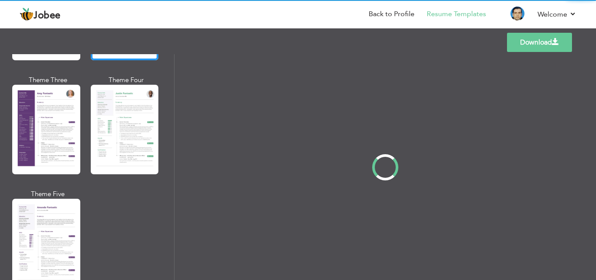
scroll to position [0, 0]
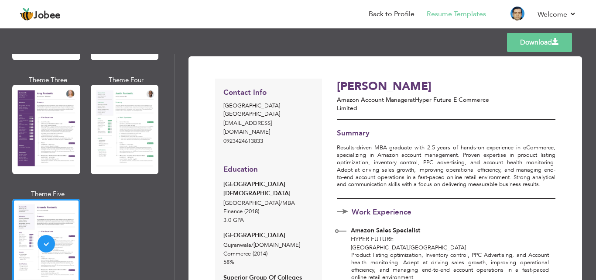
click at [523, 41] on link "Download" at bounding box center [539, 42] width 65 height 19
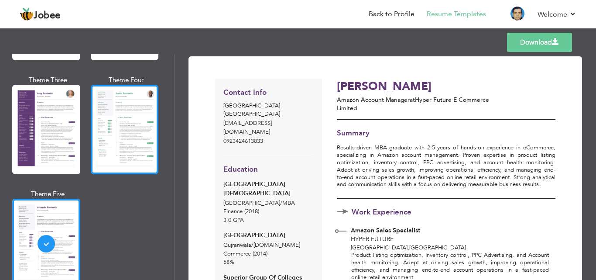
click at [125, 146] on div at bounding box center [125, 129] width 68 height 89
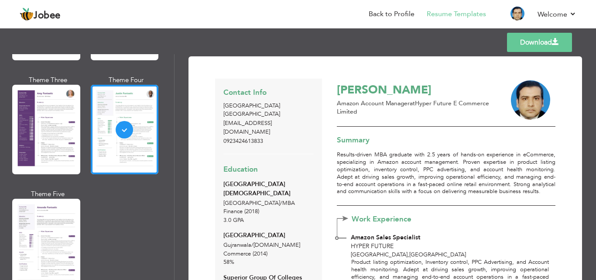
click at [531, 48] on link "Download" at bounding box center [539, 42] width 65 height 19
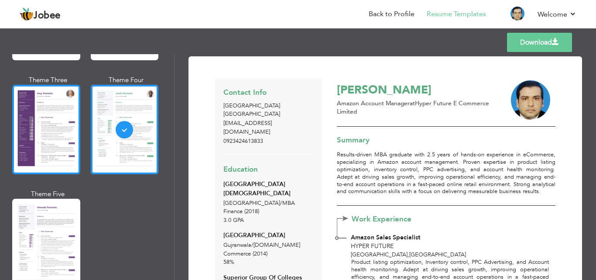
click at [54, 132] on div at bounding box center [46, 129] width 68 height 89
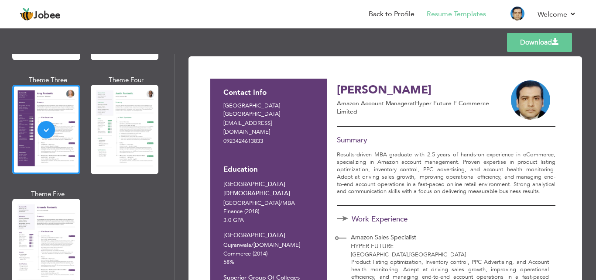
click at [398, 118] on div "Mohammad Fiaz Amazon Account Manager at Hyper Future E commerce Limited" at bounding box center [446, 103] width 219 height 48
click at [531, 46] on link "Download" at bounding box center [539, 42] width 65 height 19
click at [406, 13] on link "Back to Profile" at bounding box center [392, 14] width 46 height 10
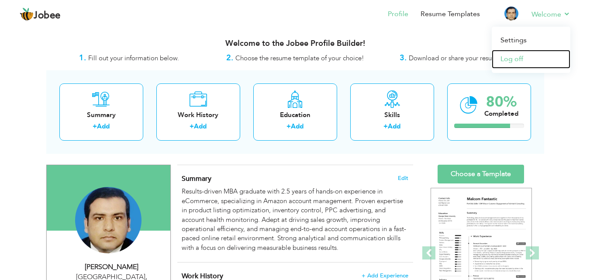
click at [525, 60] on link "Log off" at bounding box center [530, 59] width 79 height 19
